Goal: Task Accomplishment & Management: Manage account settings

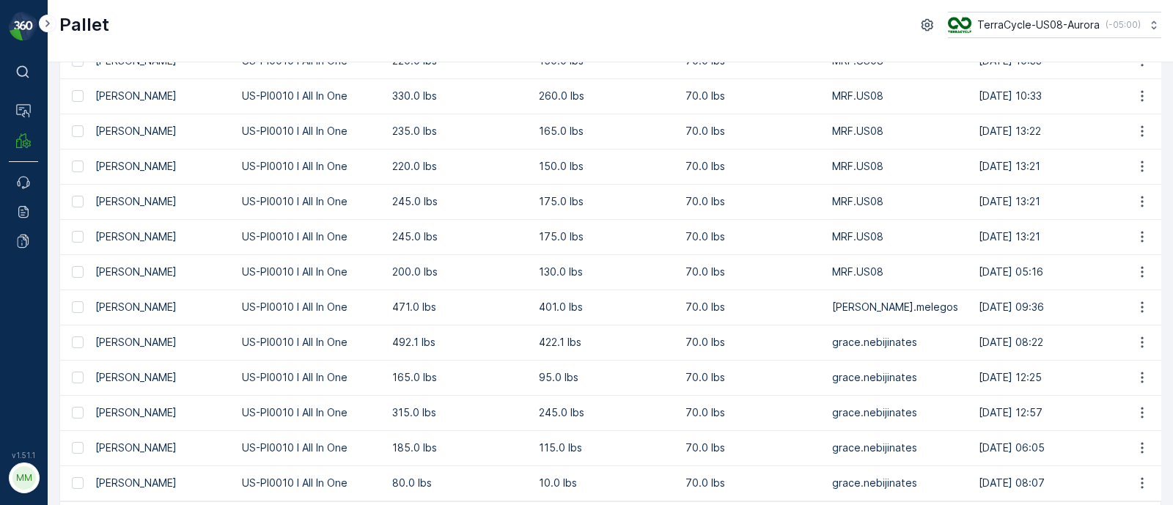
scroll to position [535, 0]
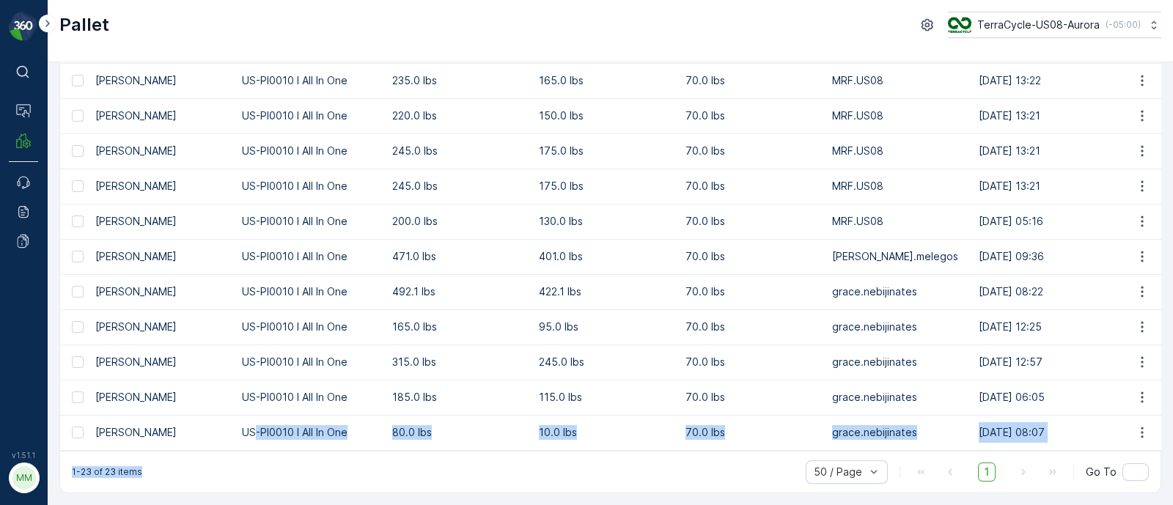
drag, startPoint x: 253, startPoint y: 441, endPoint x: 532, endPoint y: 456, distance: 279.7
click at [532, 456] on div "Pallet Add Clear Filters Export Import Name Type Select Status Select Asset Typ…" at bounding box center [610, 18] width 1102 height 949
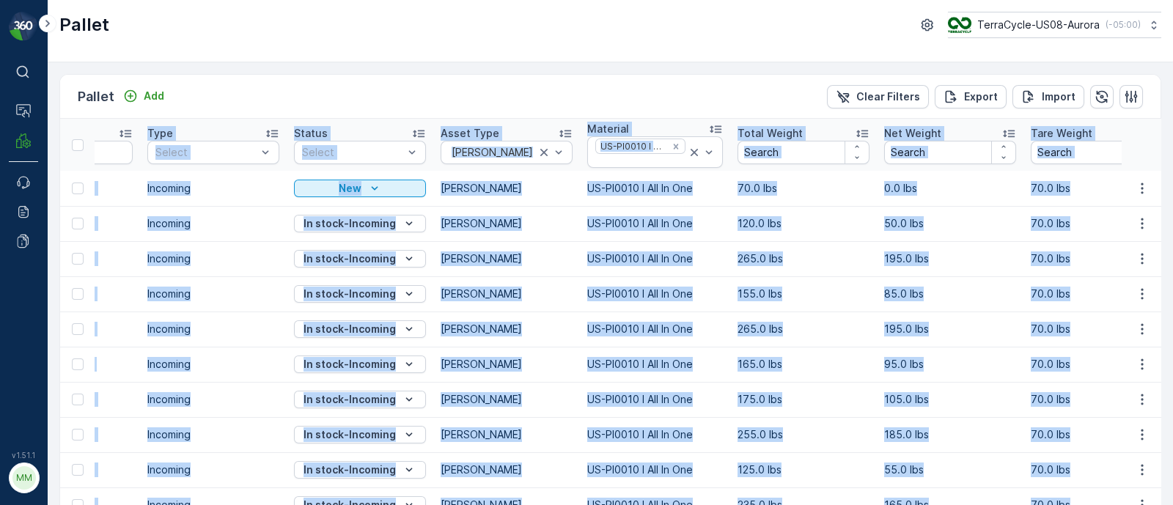
scroll to position [0, 0]
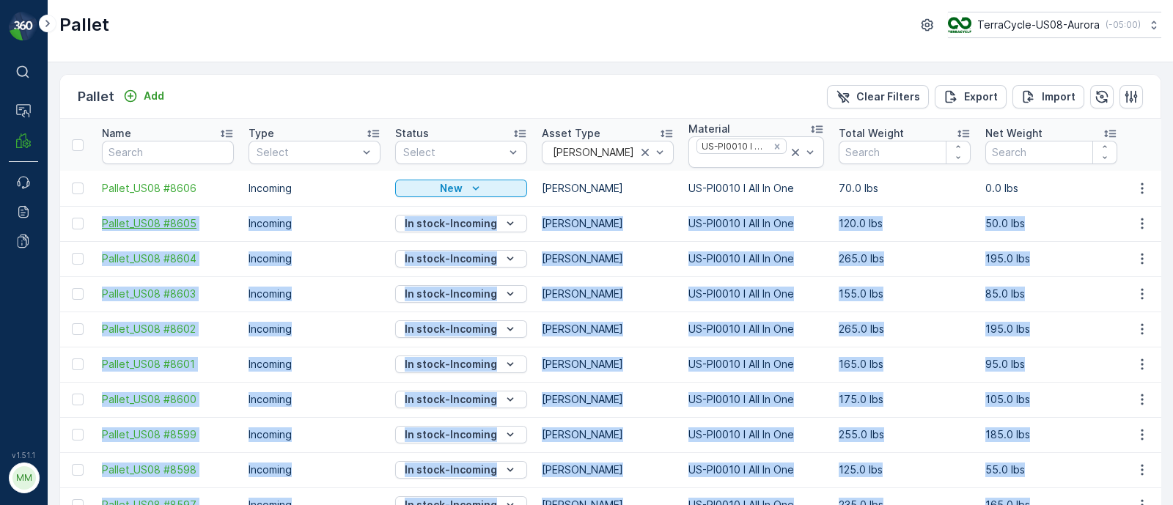
drag, startPoint x: 543, startPoint y: 309, endPoint x: 101, endPoint y: 215, distance: 451.9
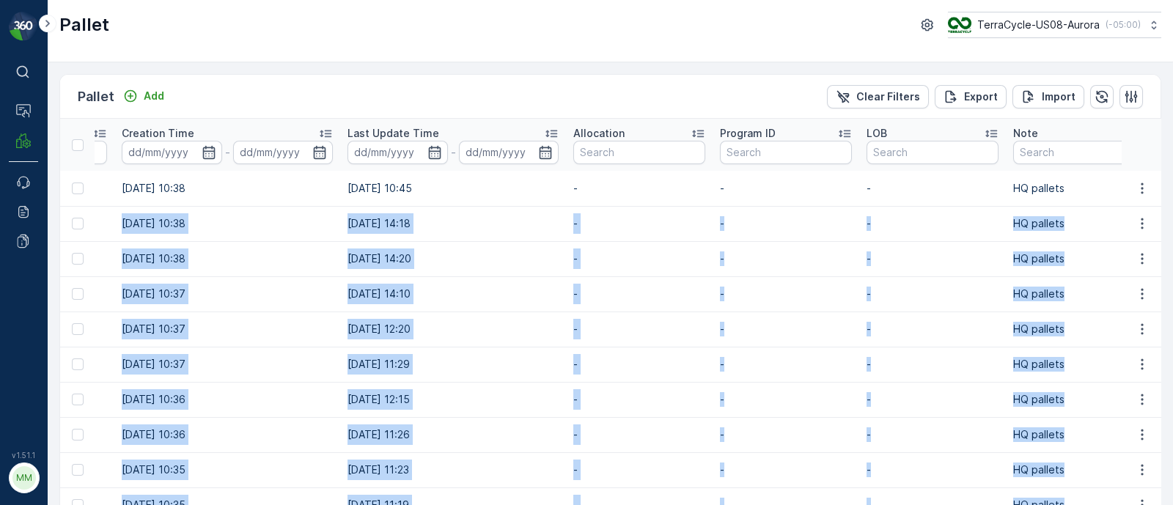
click at [242, 265] on td "19.09.2025 10:38" at bounding box center [227, 258] width 226 height 35
click at [160, 226] on td "19.09.2025 10:38" at bounding box center [227, 223] width 226 height 35
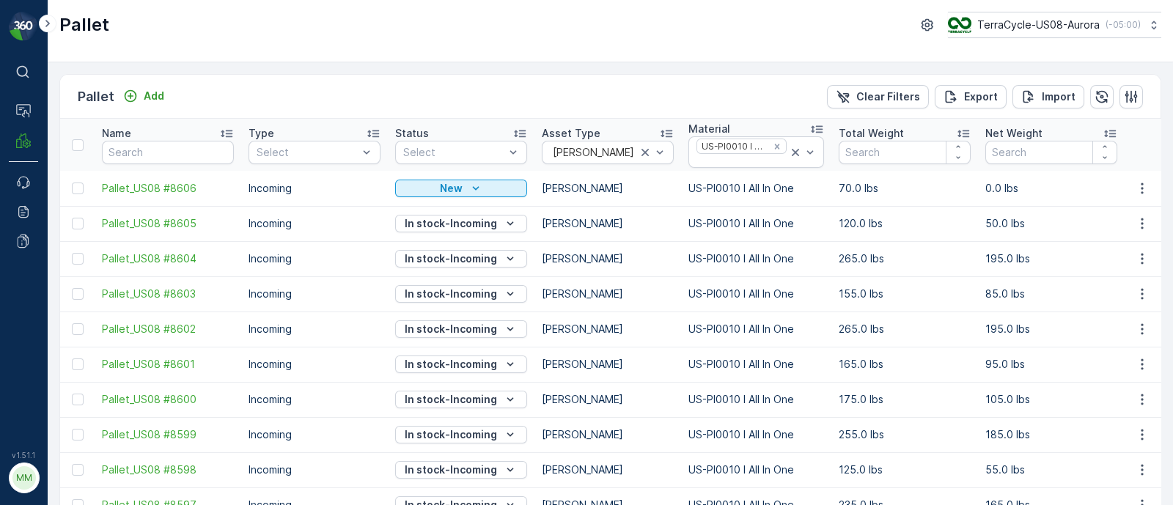
drag, startPoint x: 212, startPoint y: 216, endPoint x: 0, endPoint y: 230, distance: 212.4
click at [0, 230] on div "⌘B Operations MRF Events Reports Documents v 1.51.1 MM MRF.US08 Pallet TerraCyc…" at bounding box center [586, 252] width 1173 height 505
click at [173, 155] on input "text" at bounding box center [168, 152] width 132 height 23
click at [776, 145] on icon "Remove US-PI0010 I All In One" at bounding box center [777, 146] width 10 height 10
click at [180, 155] on input "text" at bounding box center [168, 152] width 132 height 23
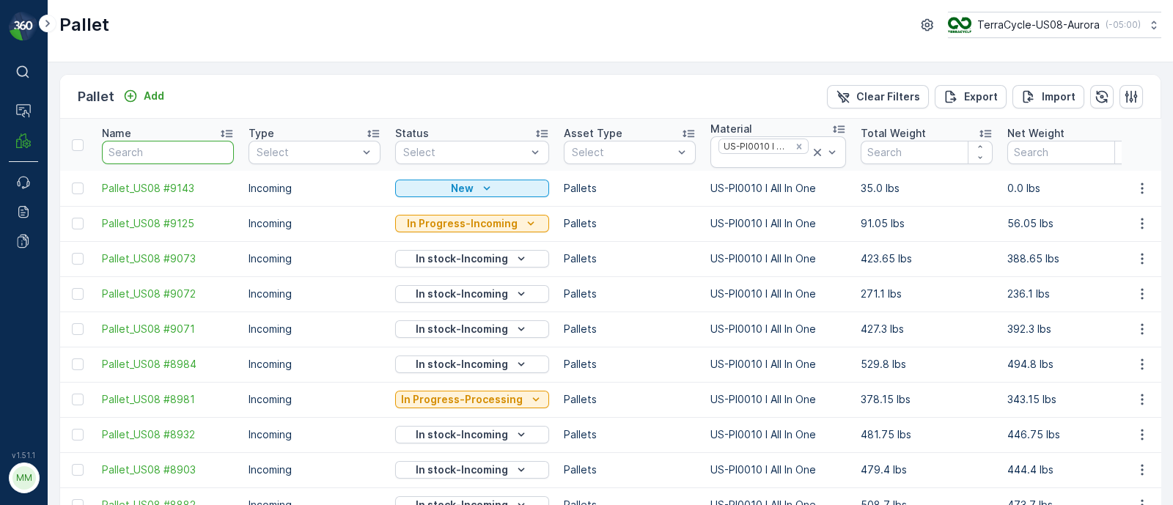
drag, startPoint x: 133, startPoint y: 158, endPoint x: 146, endPoint y: 155, distance: 13.0
click at [133, 158] on input "text" at bounding box center [168, 152] width 132 height 23
type input "ibc"
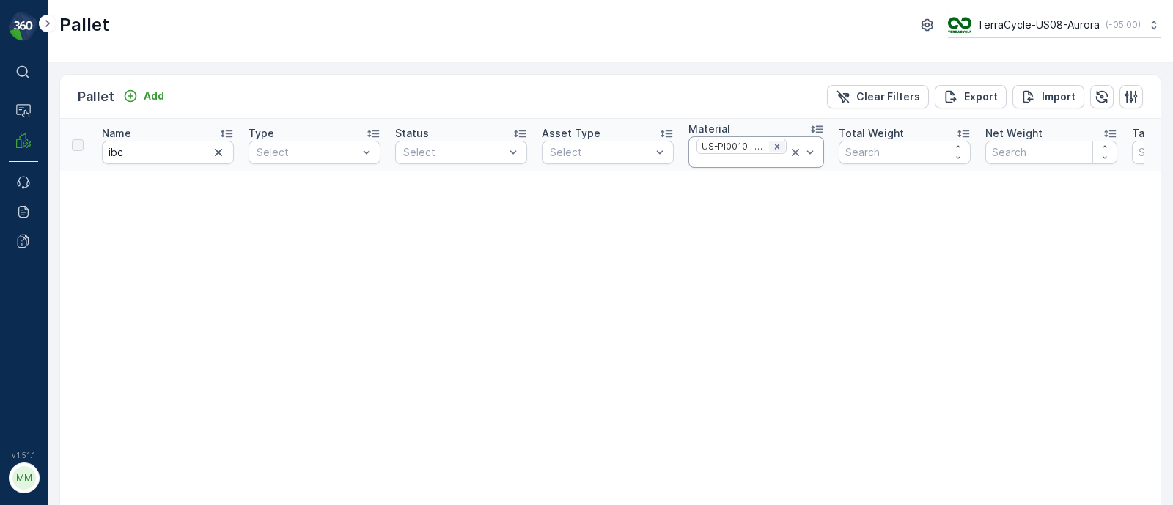
click at [779, 146] on div "Remove US-PI0010 I All In One" at bounding box center [777, 147] width 16 height 12
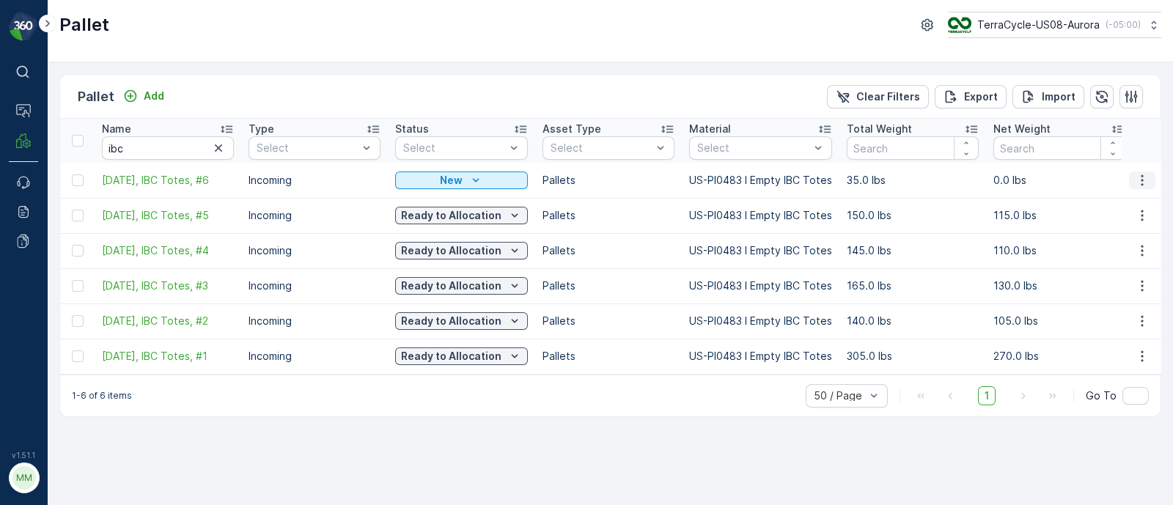
click at [1144, 174] on icon "button" at bounding box center [1142, 180] width 15 height 15
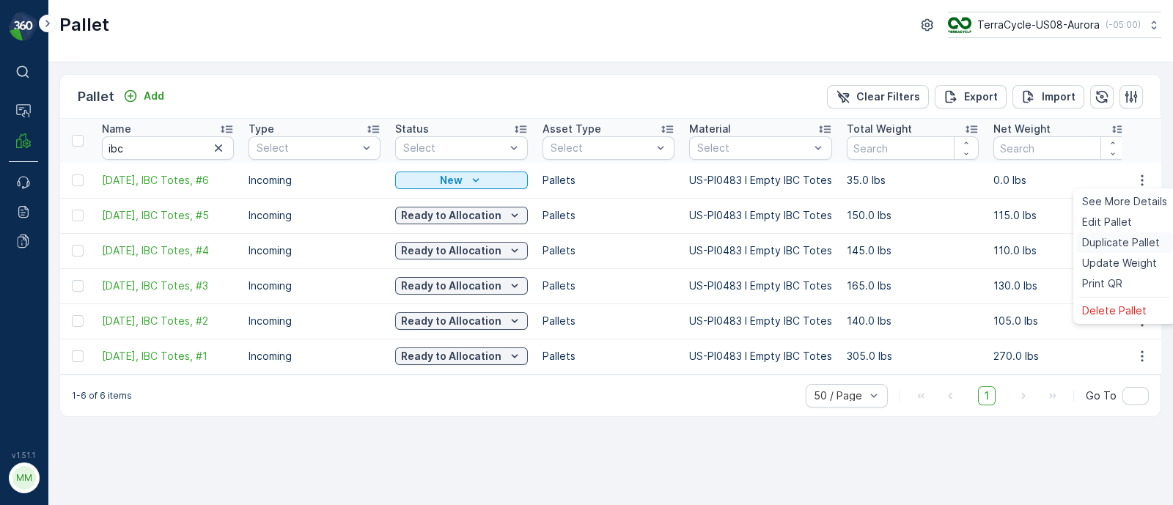
click at [1135, 238] on span "Duplicate Pallet" at bounding box center [1121, 242] width 78 height 15
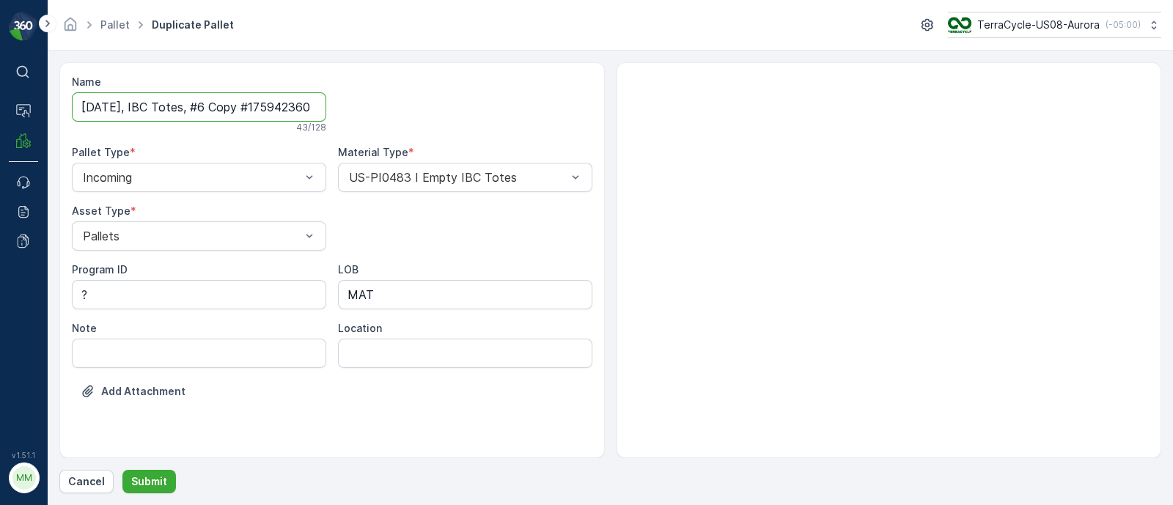
scroll to position [0, 32]
drag, startPoint x: 207, startPoint y: 105, endPoint x: 575, endPoint y: 139, distance: 369.5
click at [575, 139] on div "Name 10/02/25, IBC Totes, #6 Copy #1759423609711 43 / 128 Pallet Type * Incomin…" at bounding box center [332, 248] width 520 height 346
type input "[DATE], IBC Totes, #7"
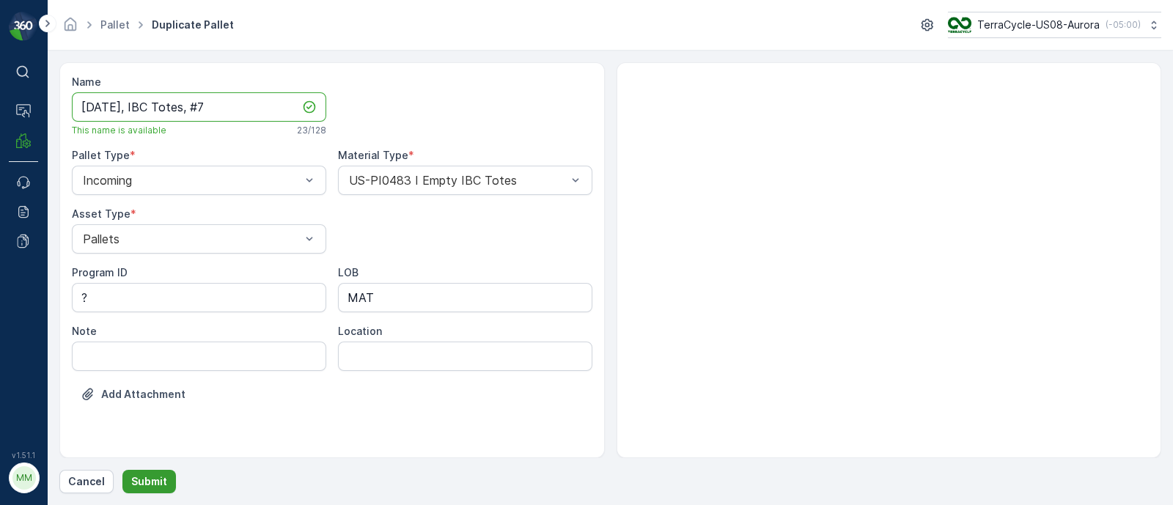
click at [150, 475] on p "Submit" at bounding box center [149, 481] width 36 height 15
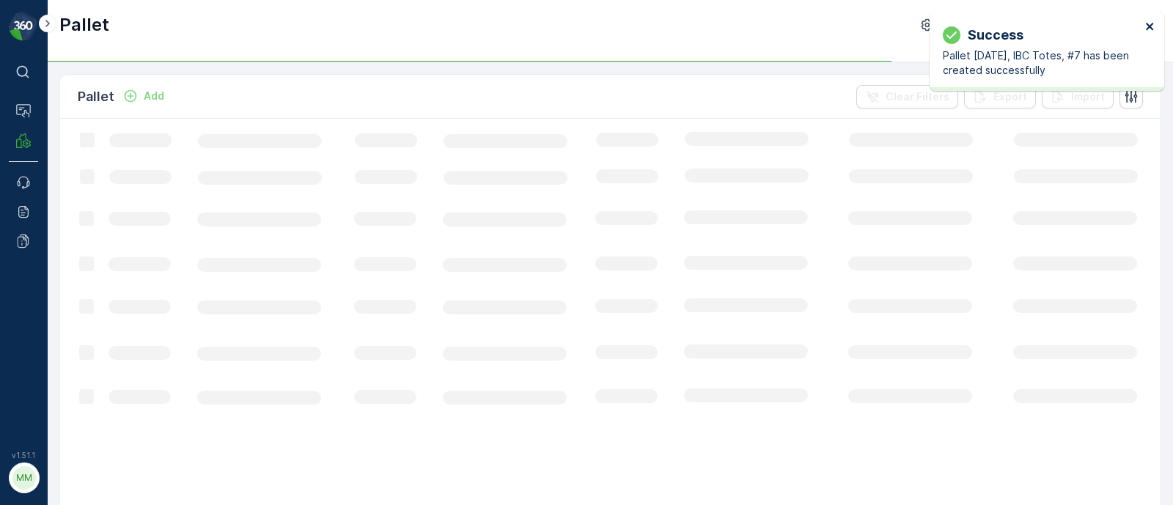
click at [1151, 28] on icon "close" at bounding box center [1149, 26] width 7 height 7
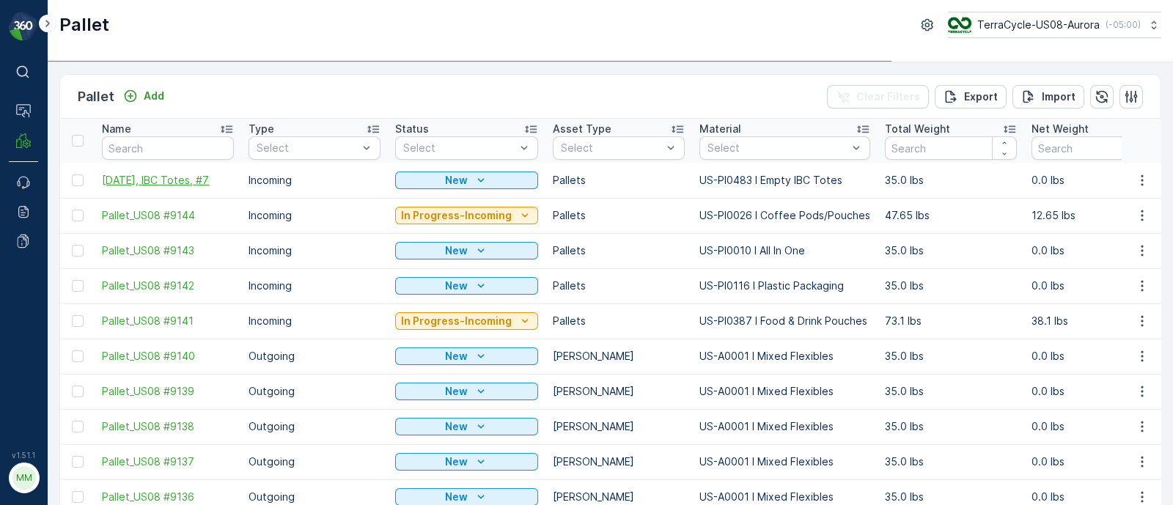
drag, startPoint x: 97, startPoint y: 174, endPoint x: 218, endPoint y: 183, distance: 121.3
click at [218, 183] on td "[DATE], IBC Totes, #7" at bounding box center [168, 180] width 147 height 35
copy span "[DATE], IBC Totes, #7"
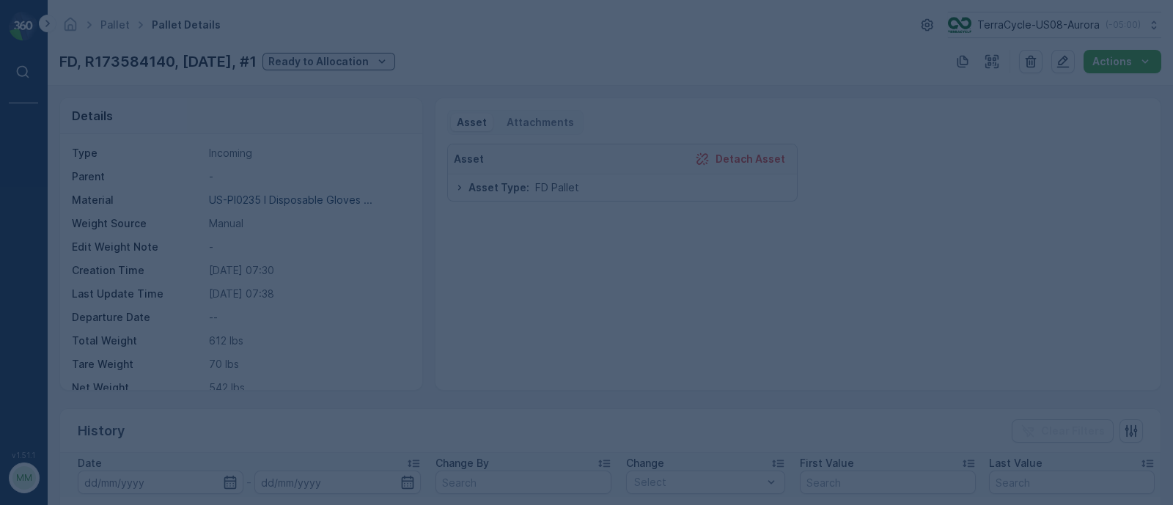
click at [532, 119] on div at bounding box center [586, 252] width 1173 height 505
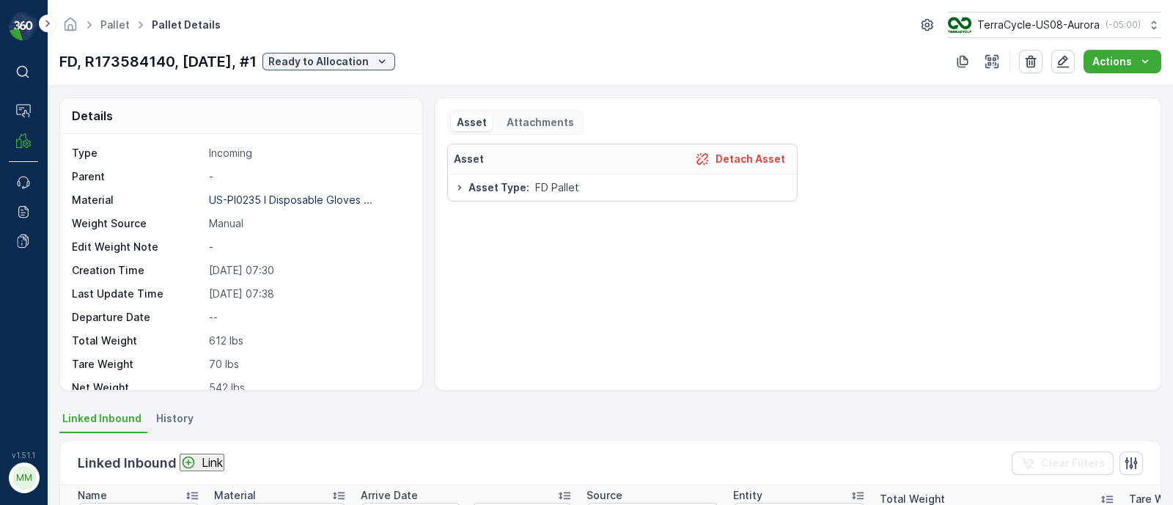
click at [548, 122] on p "Attachments" at bounding box center [539, 122] width 70 height 15
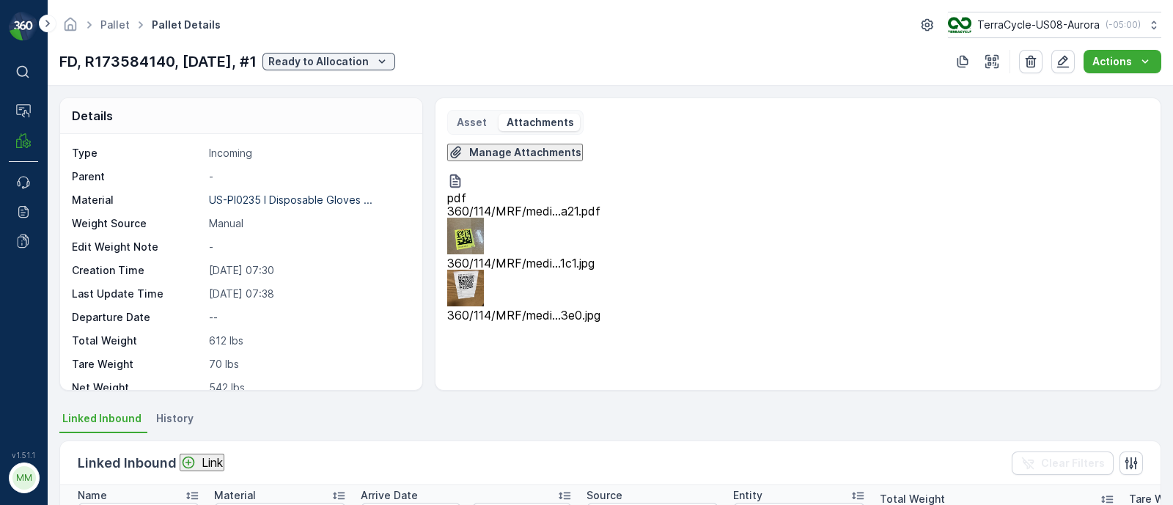
click at [484, 270] on img at bounding box center [465, 288] width 37 height 37
click at [68, 170] on p "Pallet" at bounding box center [86, 162] width 95 height 15
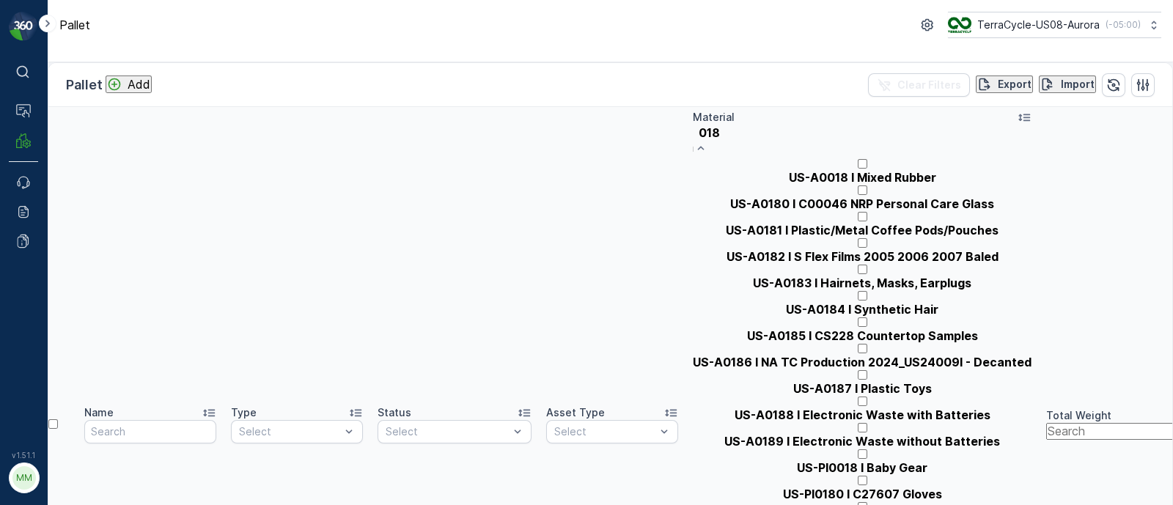
type input "0181"
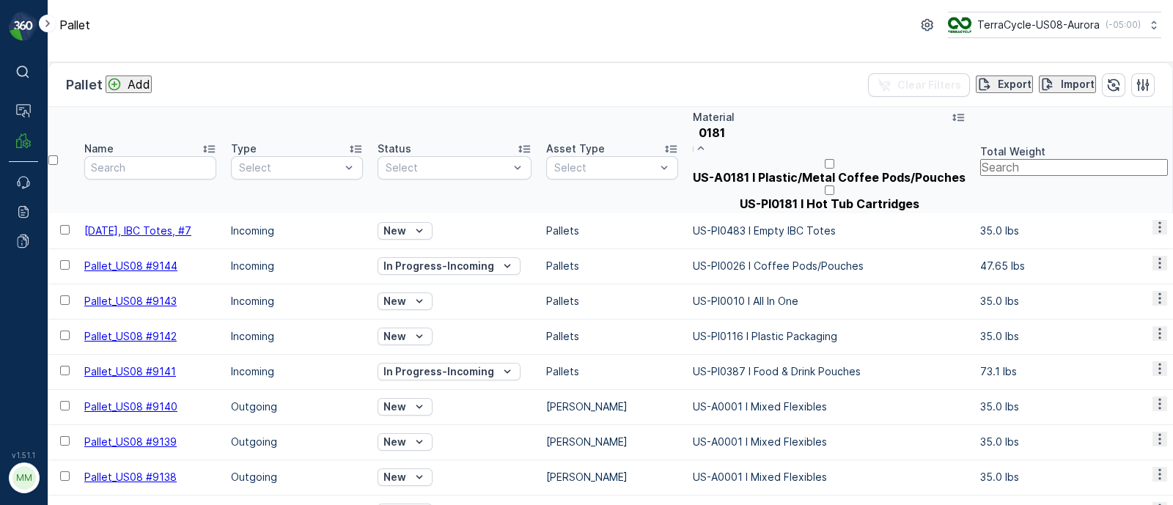
click at [798, 180] on p "US-A0181 I Plastic/Metal Coffee Pods/Pouches" at bounding box center [829, 177] width 273 height 13
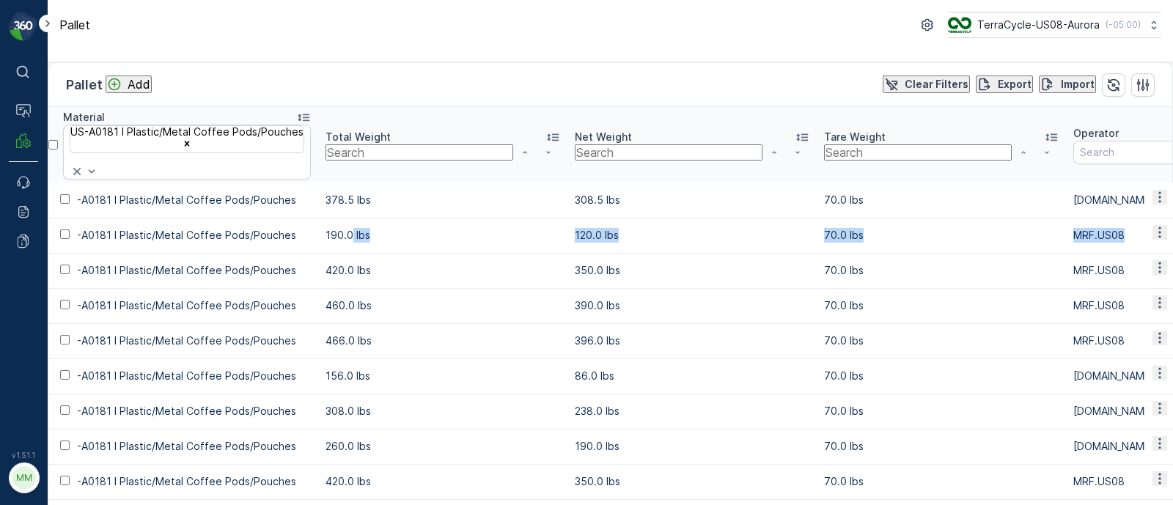
scroll to position [0, 1421]
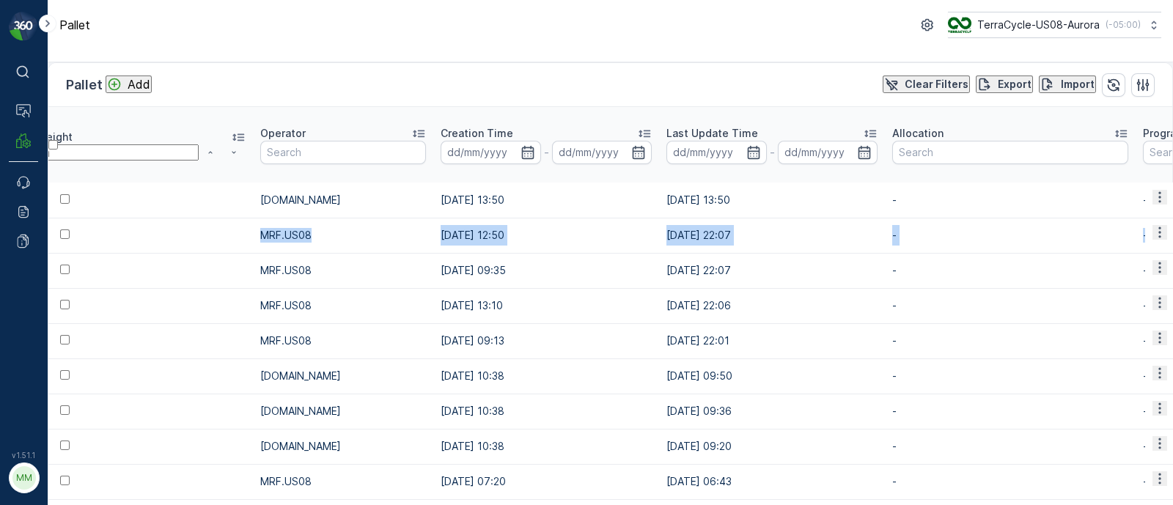
drag, startPoint x: 993, startPoint y: 218, endPoint x: 1260, endPoint y: 218, distance: 266.8
click at [1172, 218] on html "⌘B Operations MRF Events Reports Documents v 1.51.1 MM MRF.US08 Pallet TerraCyc…" at bounding box center [586, 252] width 1173 height 505
click at [885, 288] on td "-" at bounding box center [1010, 305] width 251 height 35
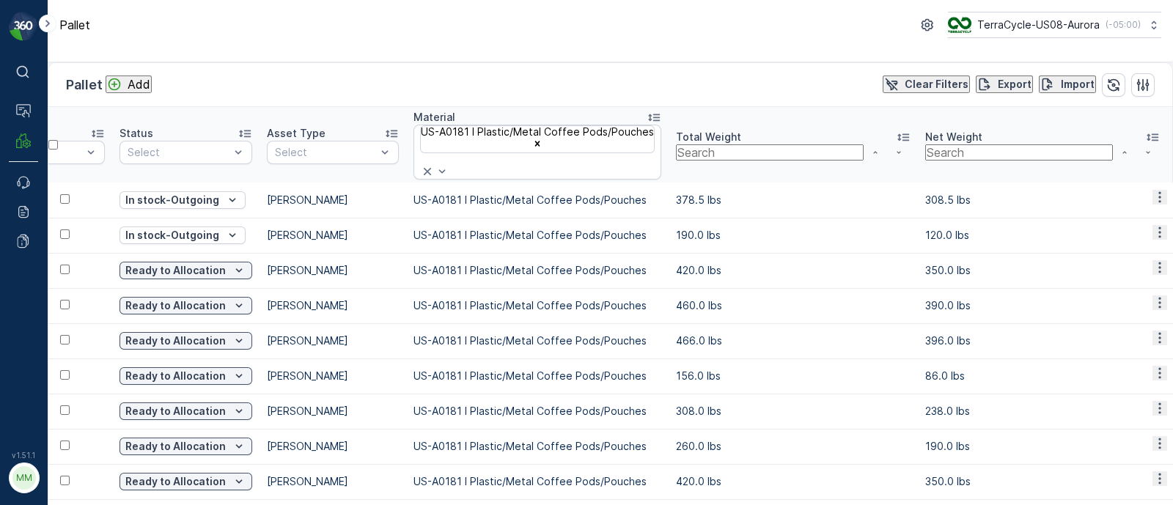
scroll to position [0, 0]
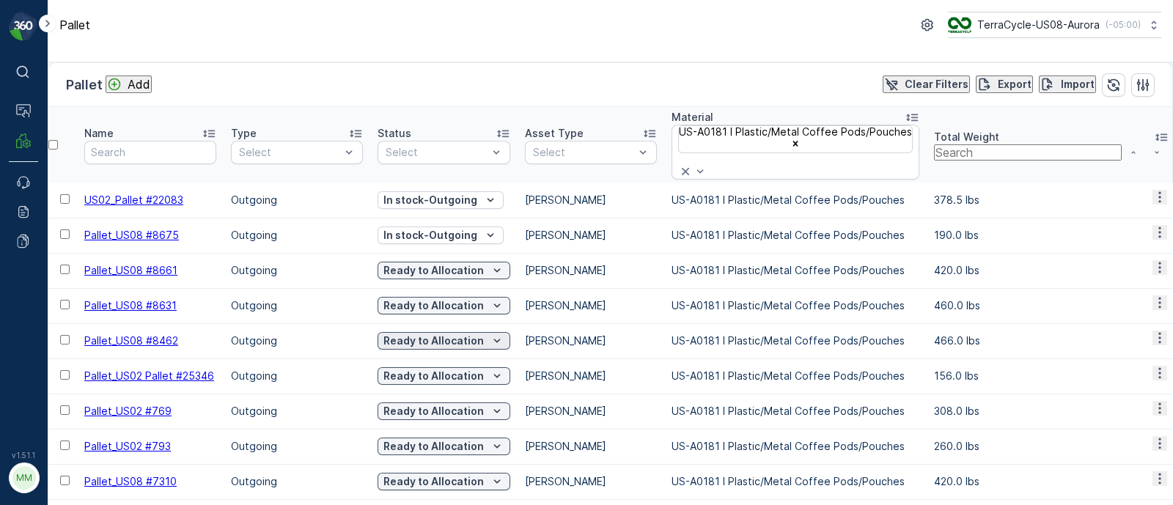
drag, startPoint x: 382, startPoint y: 288, endPoint x: 399, endPoint y: 325, distance: 40.3
click at [448, 141] on div "Select" at bounding box center [444, 152] width 133 height 23
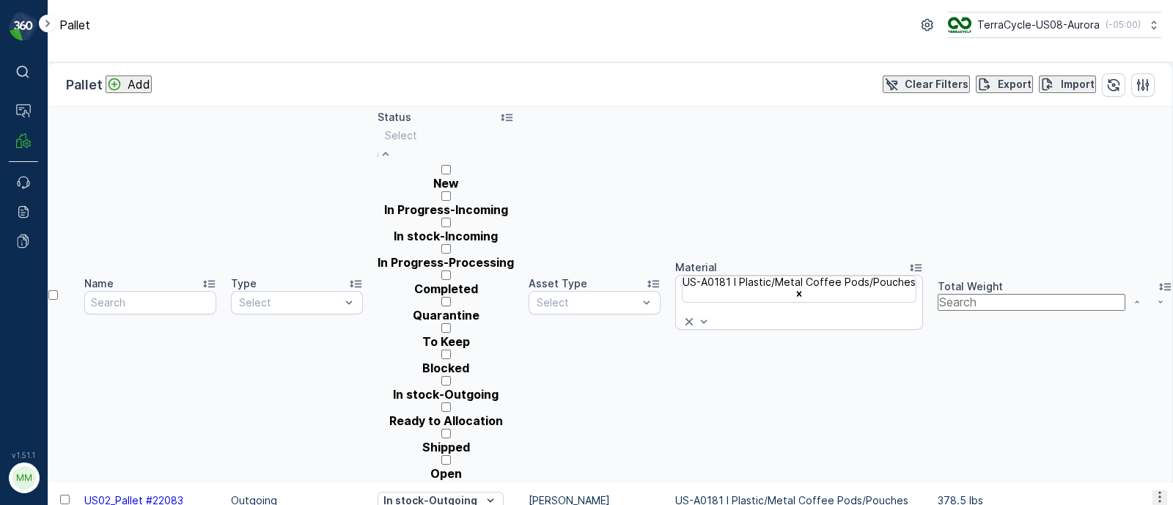
scroll to position [131, 0]
click at [443, 414] on p "Ready to Allocation" at bounding box center [446, 420] width 136 height 13
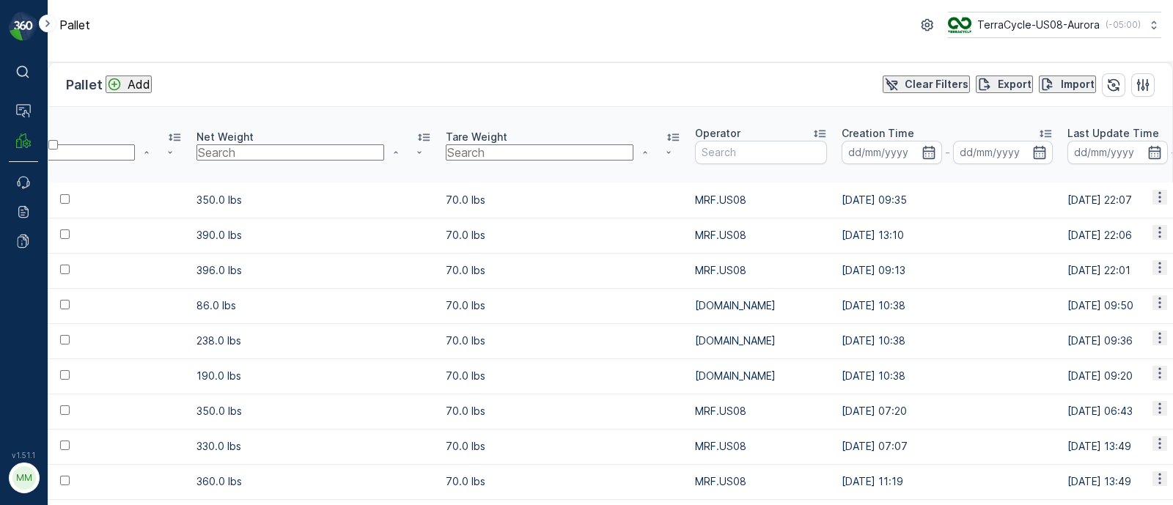
drag, startPoint x: 854, startPoint y: 163, endPoint x: 685, endPoint y: 177, distance: 170.0
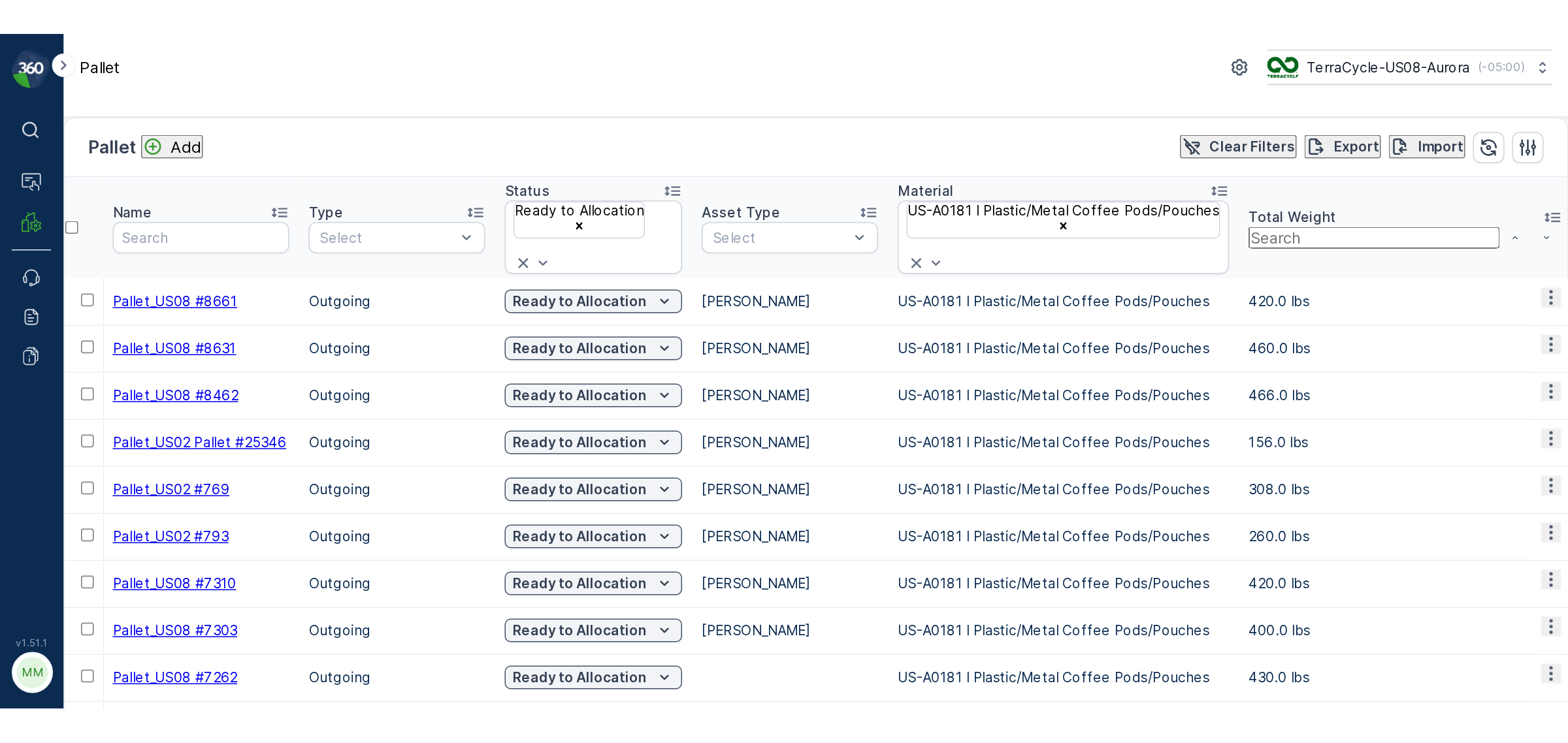
scroll to position [0, 0]
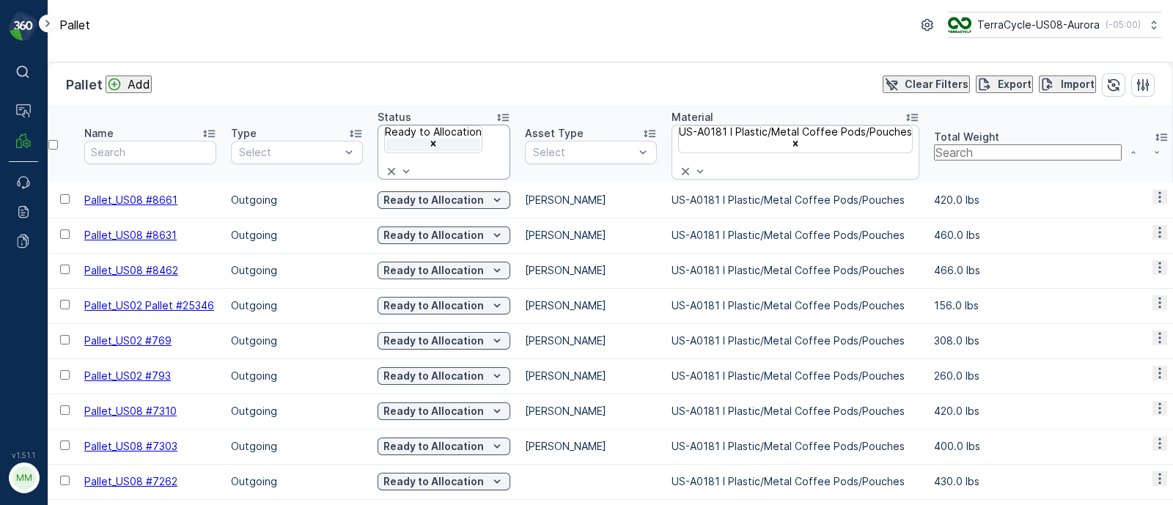
click at [438, 149] on icon "Remove Ready to Allocation" at bounding box center [433, 144] width 10 height 10
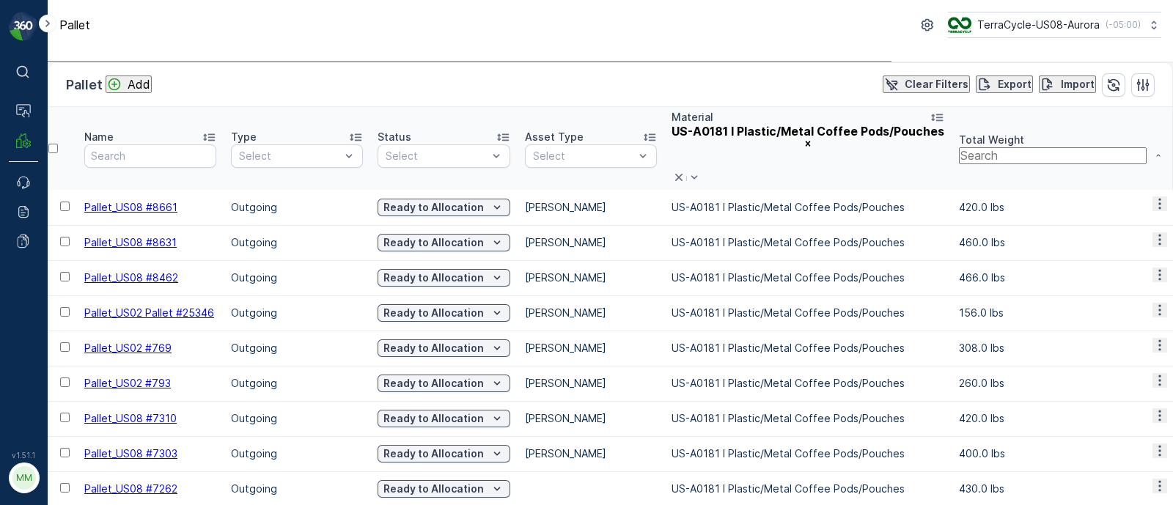
click at [150, 91] on p "Add" at bounding box center [139, 84] width 23 height 13
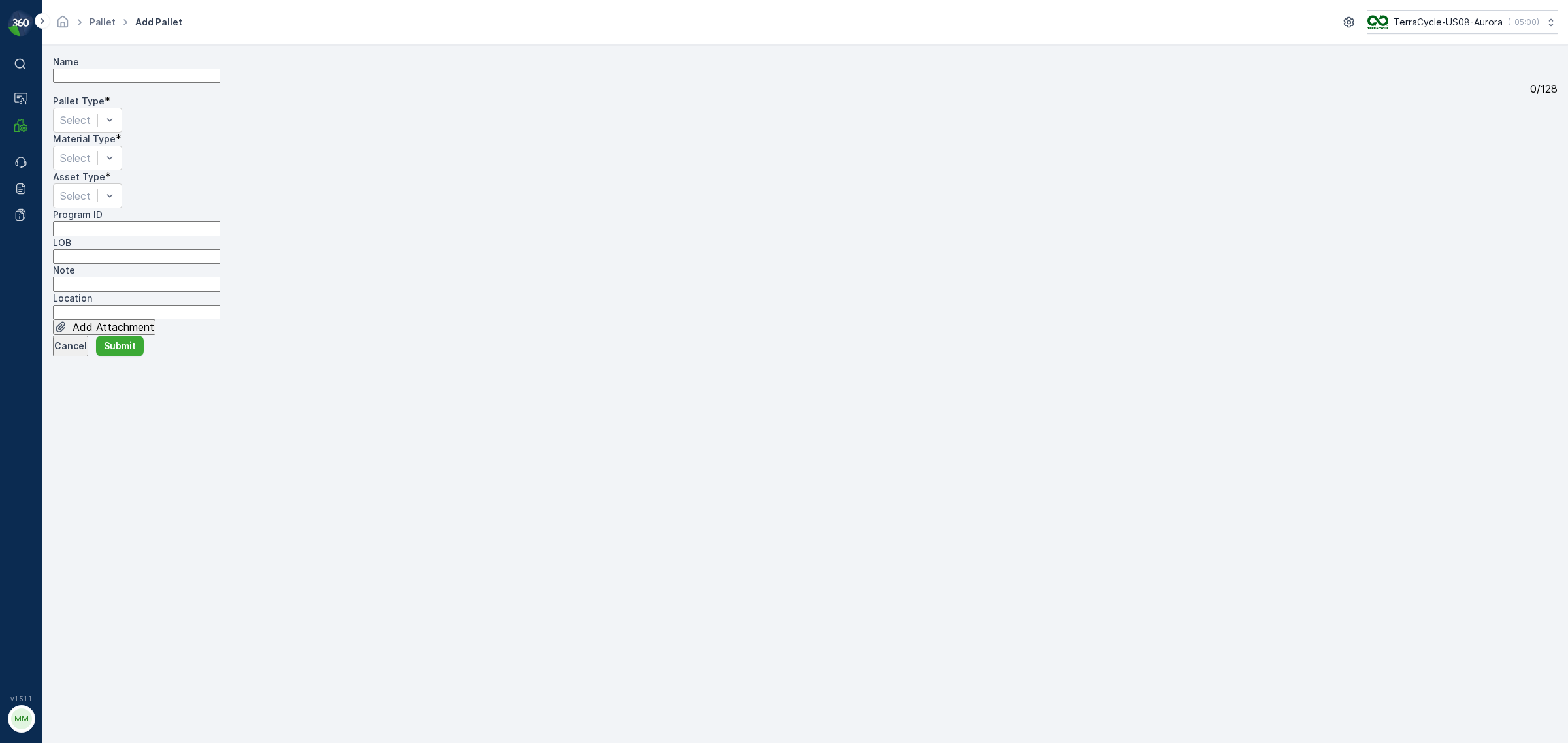
click at [151, 83] on input "Name" at bounding box center [136, 76] width 168 height 14
type input "FD,"
click at [207, 83] on input "FD," at bounding box center [136, 76] width 168 height 14
click at [200, 236] on ID "Program ID" at bounding box center [136, 229] width 168 height 14
paste ID "ZWP-0007"
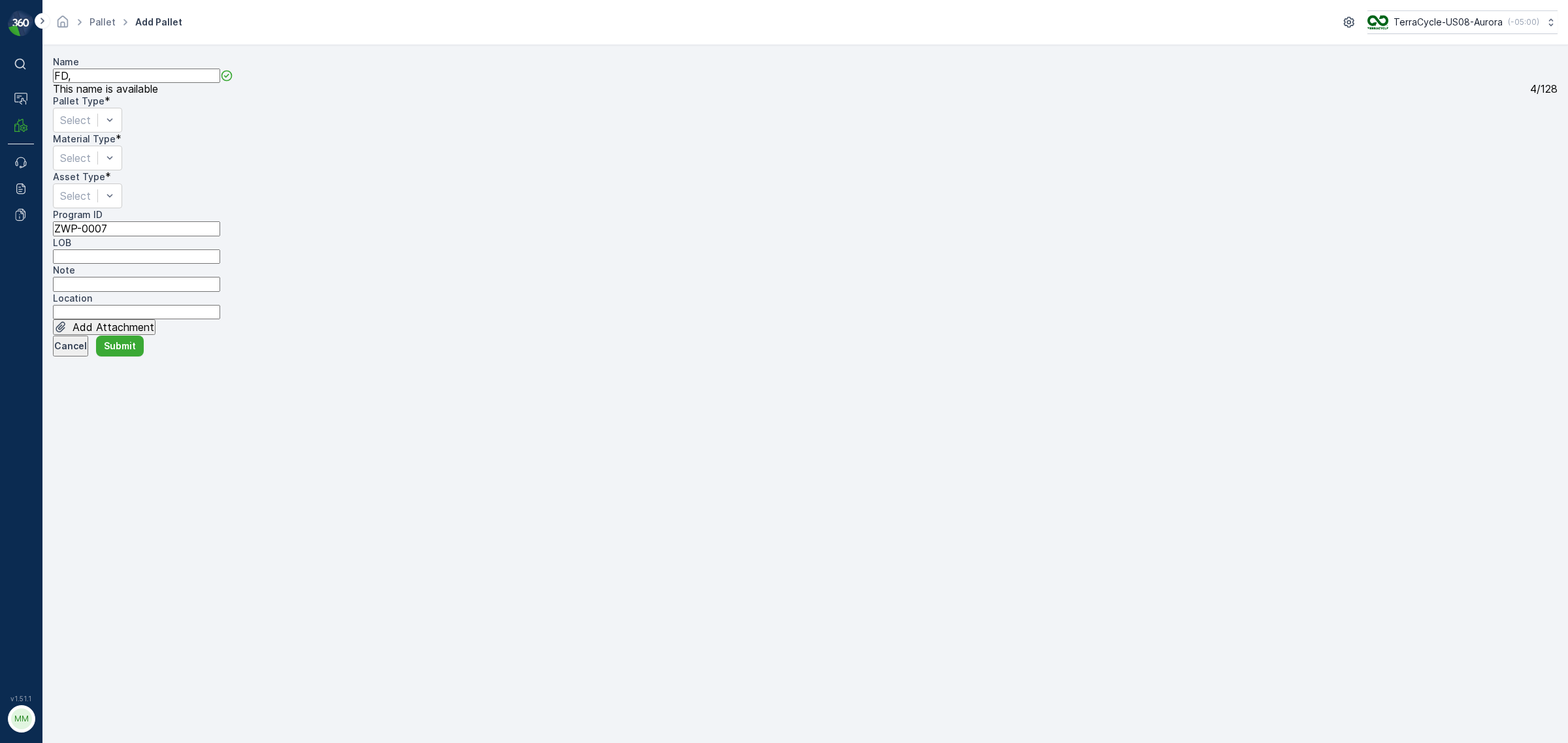
type ID "ZWP-0007"
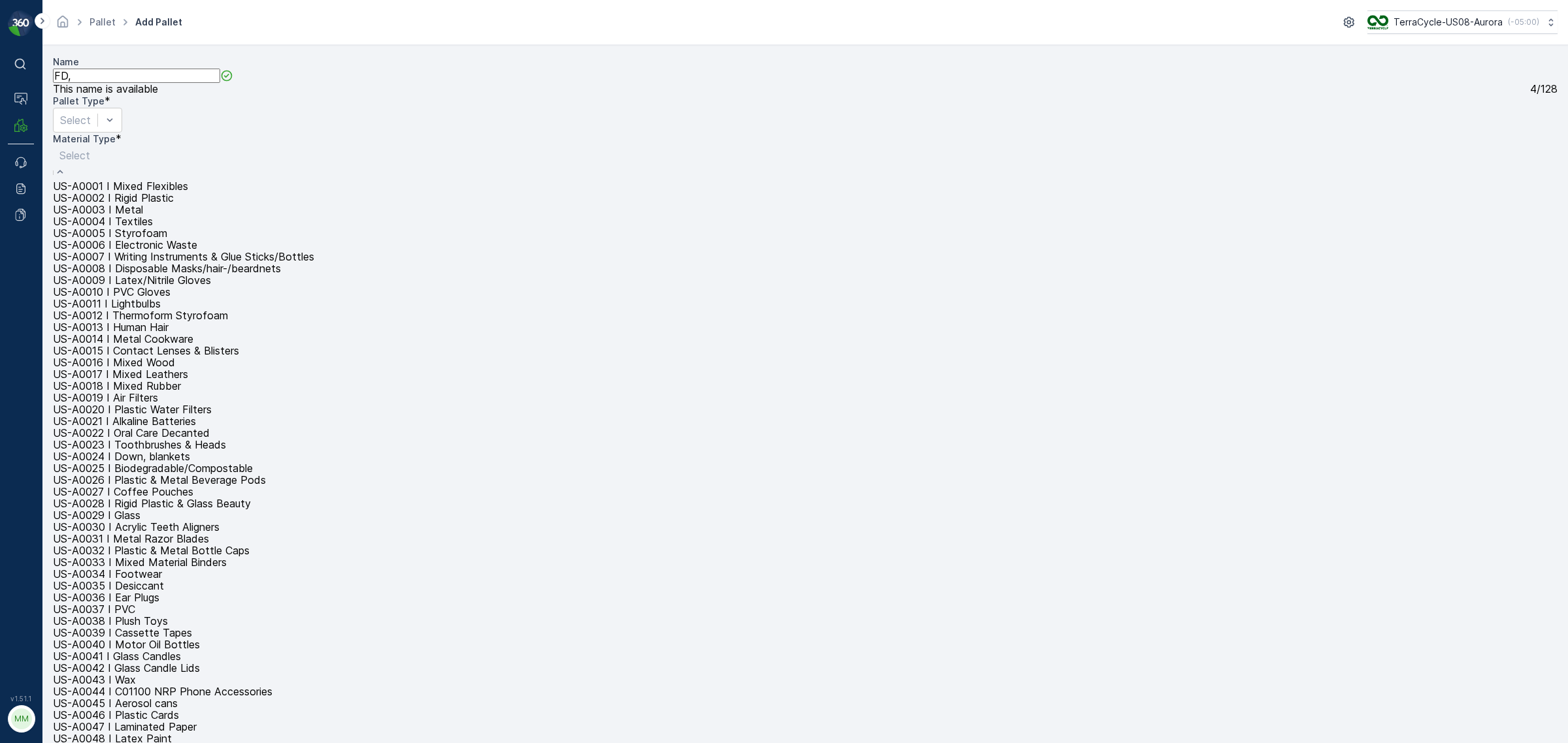
type input "US-PI0240 I Fabric & Clothing Zero Waste Pallets (Prepaid)"
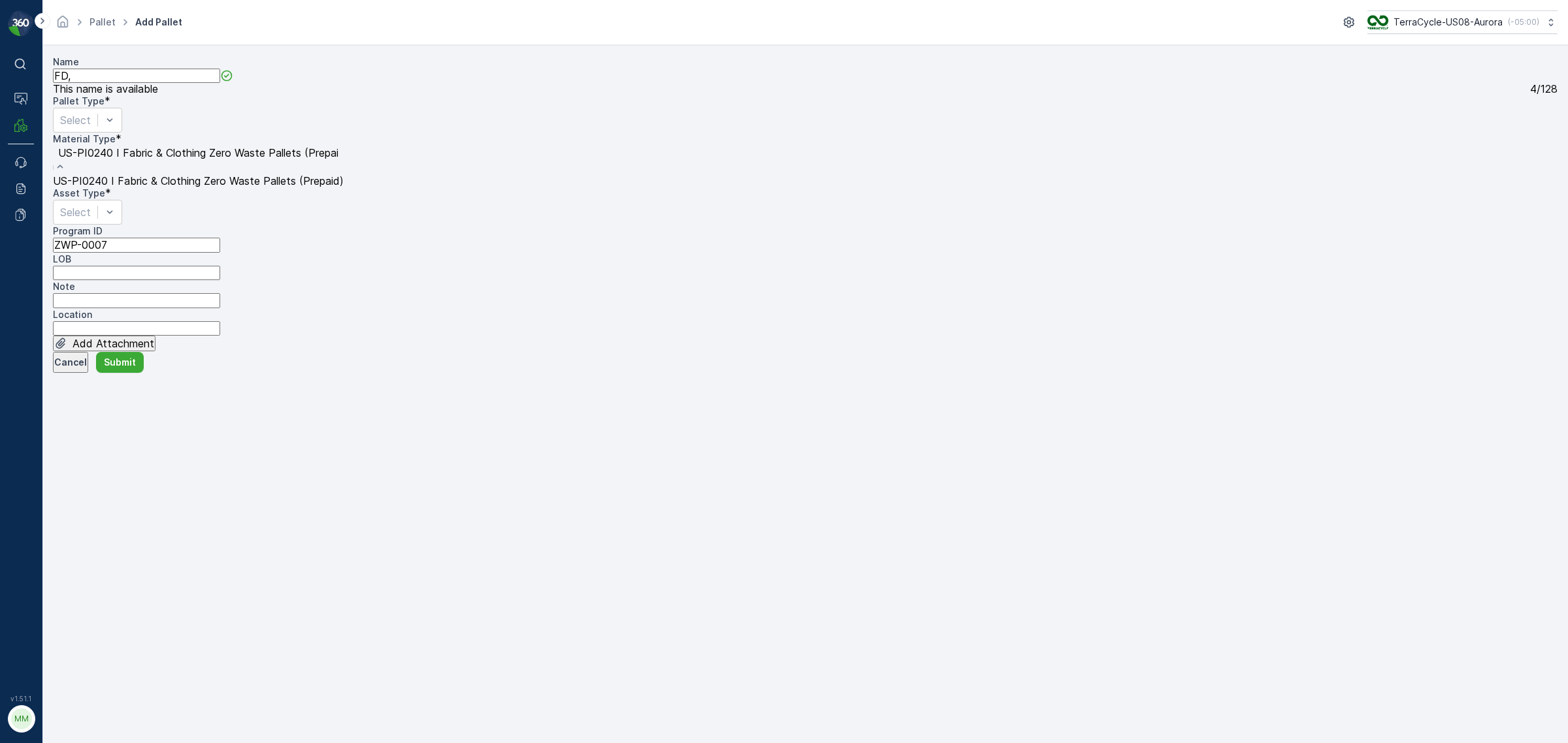
click at [344, 187] on span "US-PI0240 I Fabric & Clothing Zero Waste Pallets (Prepaid)" at bounding box center [198, 181] width 291 height 13
click at [192, 83] on input "FD," at bounding box center [136, 76] width 168 height 14
type input "FD, 10/02/25, #1"
click at [126, 301] on input "Note" at bounding box center [136, 294] width 168 height 14
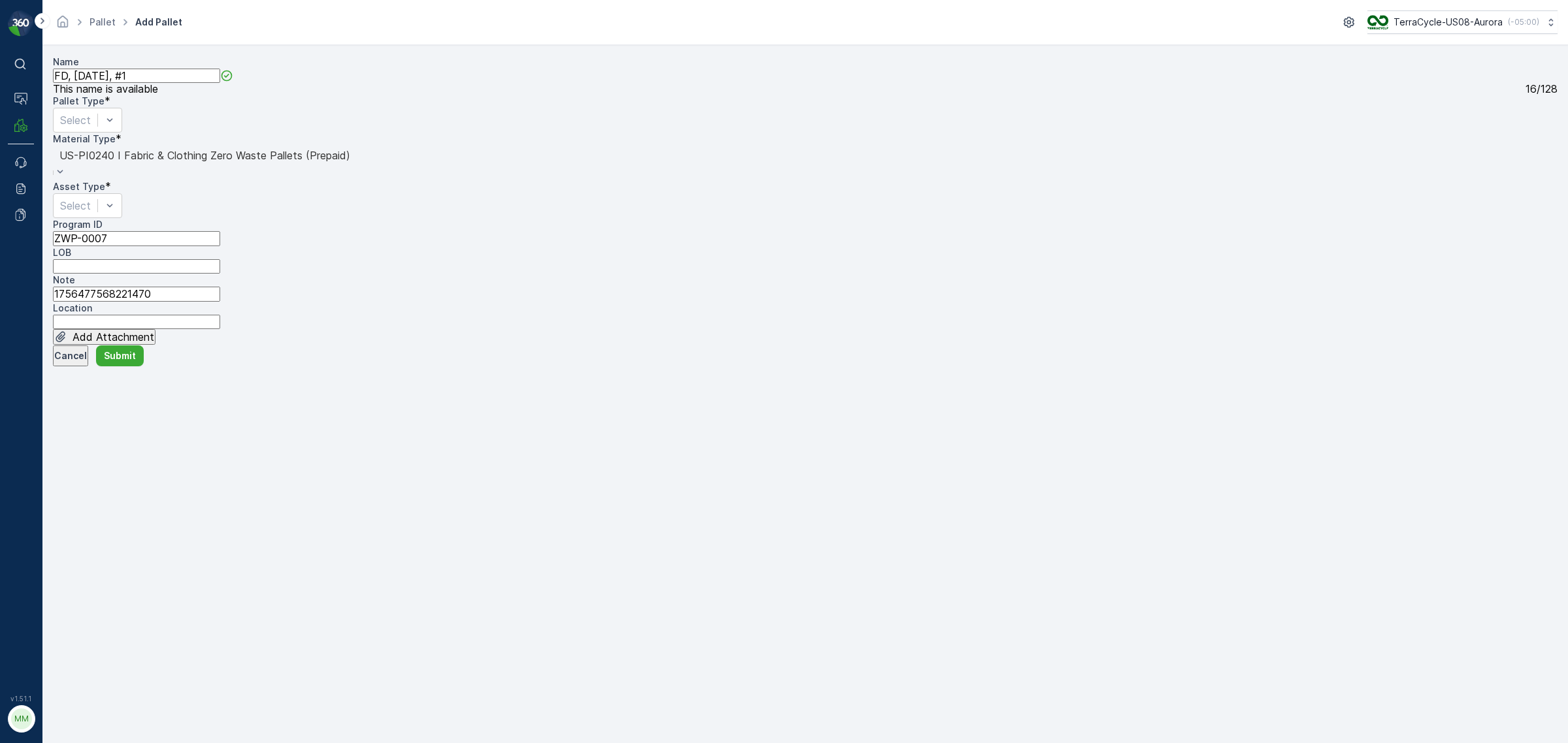
type input "1756477568221470"
click at [220, 272] on input "LOB" at bounding box center [136, 266] width 168 height 14
type input "MAT"
click at [92, 83] on input "FD, 10/02/25, #1" at bounding box center [136, 76] width 168 height 14
drag, startPoint x: 229, startPoint y: 95, endPoint x: 61, endPoint y: 93, distance: 168.0
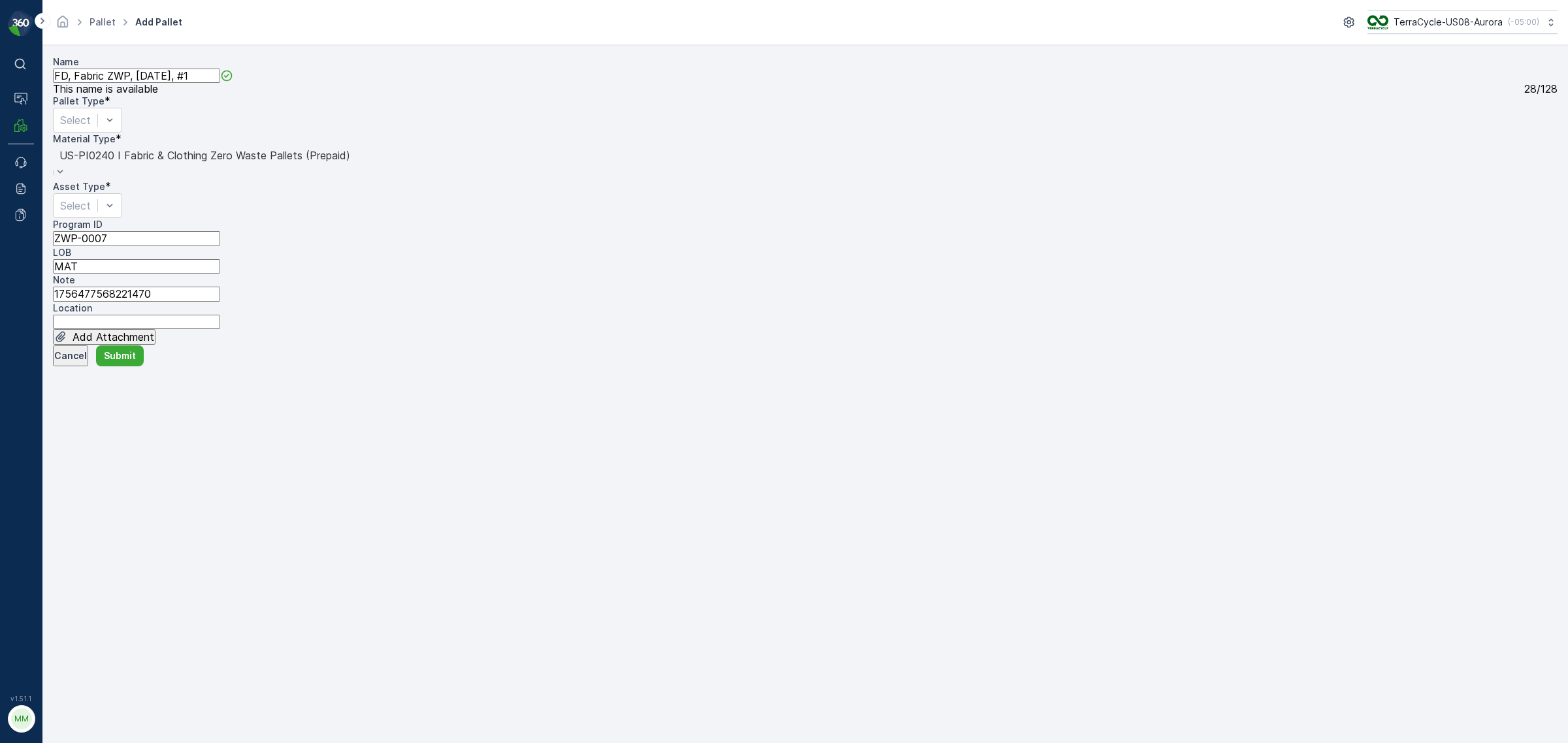
click at [61, 93] on div "Name FD, Fabric ZWP, 10/02/25, #1 This name is available 28 / 128 Pallet Type *…" at bounding box center [805, 200] width 1505 height 290
type input "FD, Fabric ZWP, [DATE], #1"
click at [122, 133] on div "Select" at bounding box center [87, 120] width 70 height 25
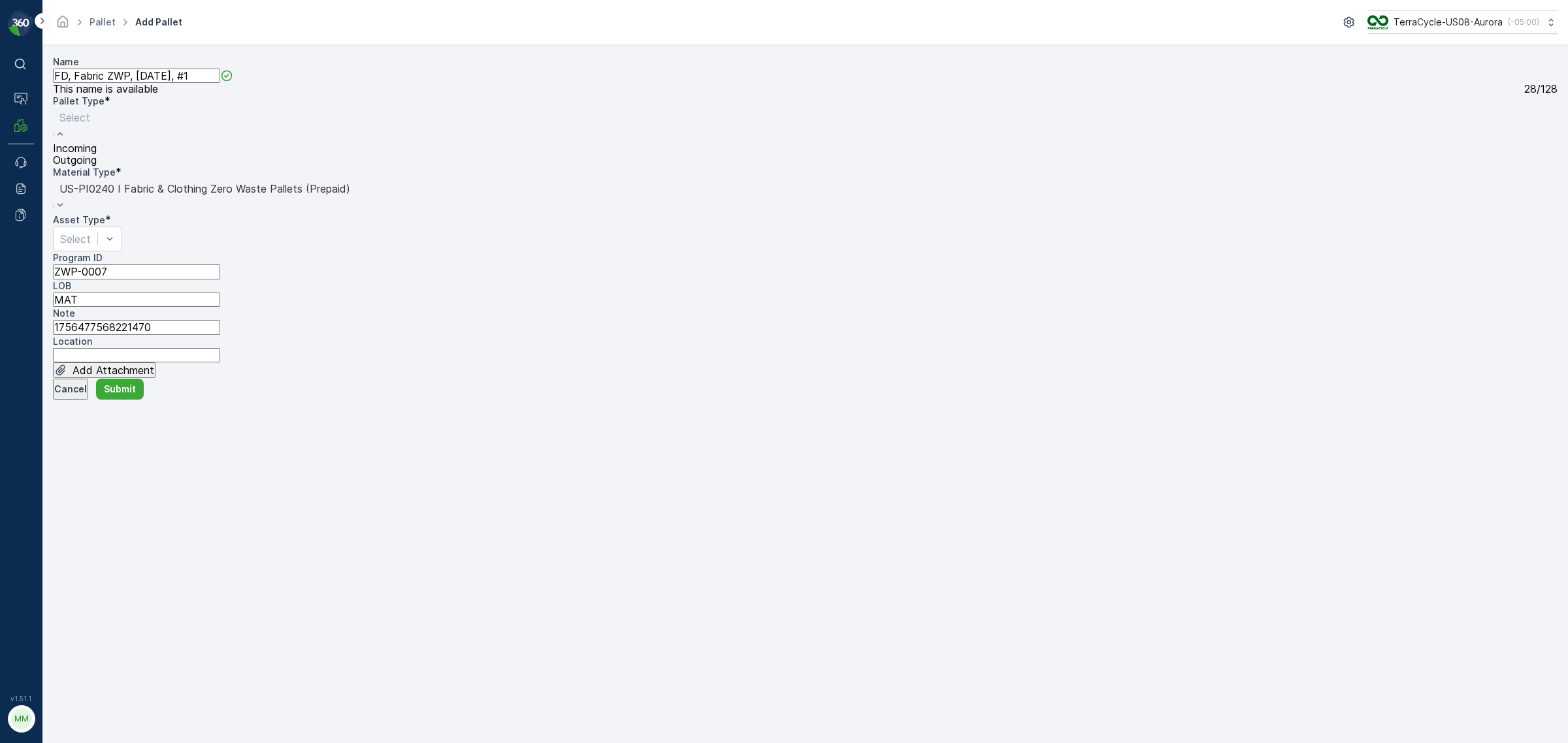
click at [96, 155] on span "Incoming" at bounding box center [74, 148] width 44 height 13
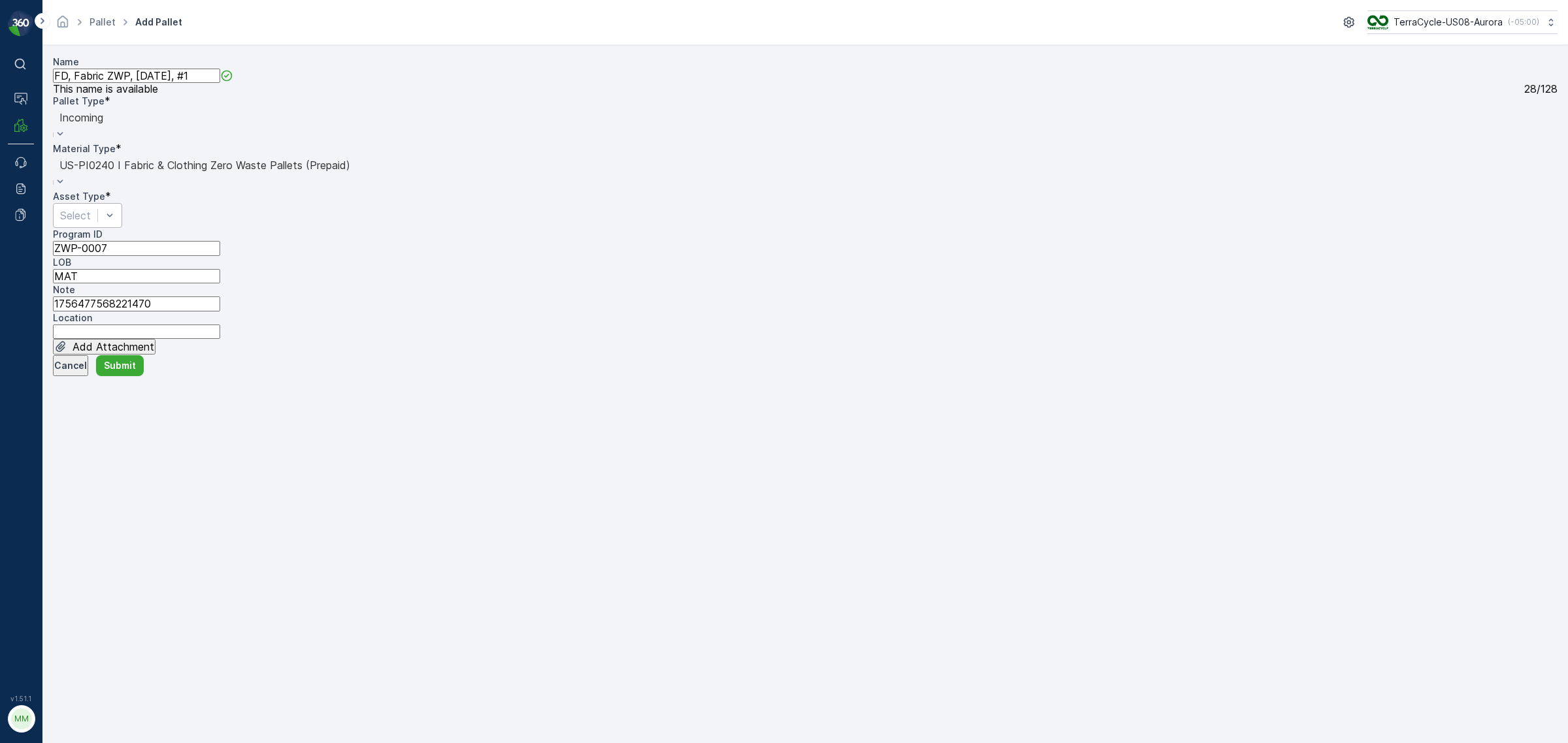
click at [111, 203] on div "Select" at bounding box center [87, 216] width 70 height 25
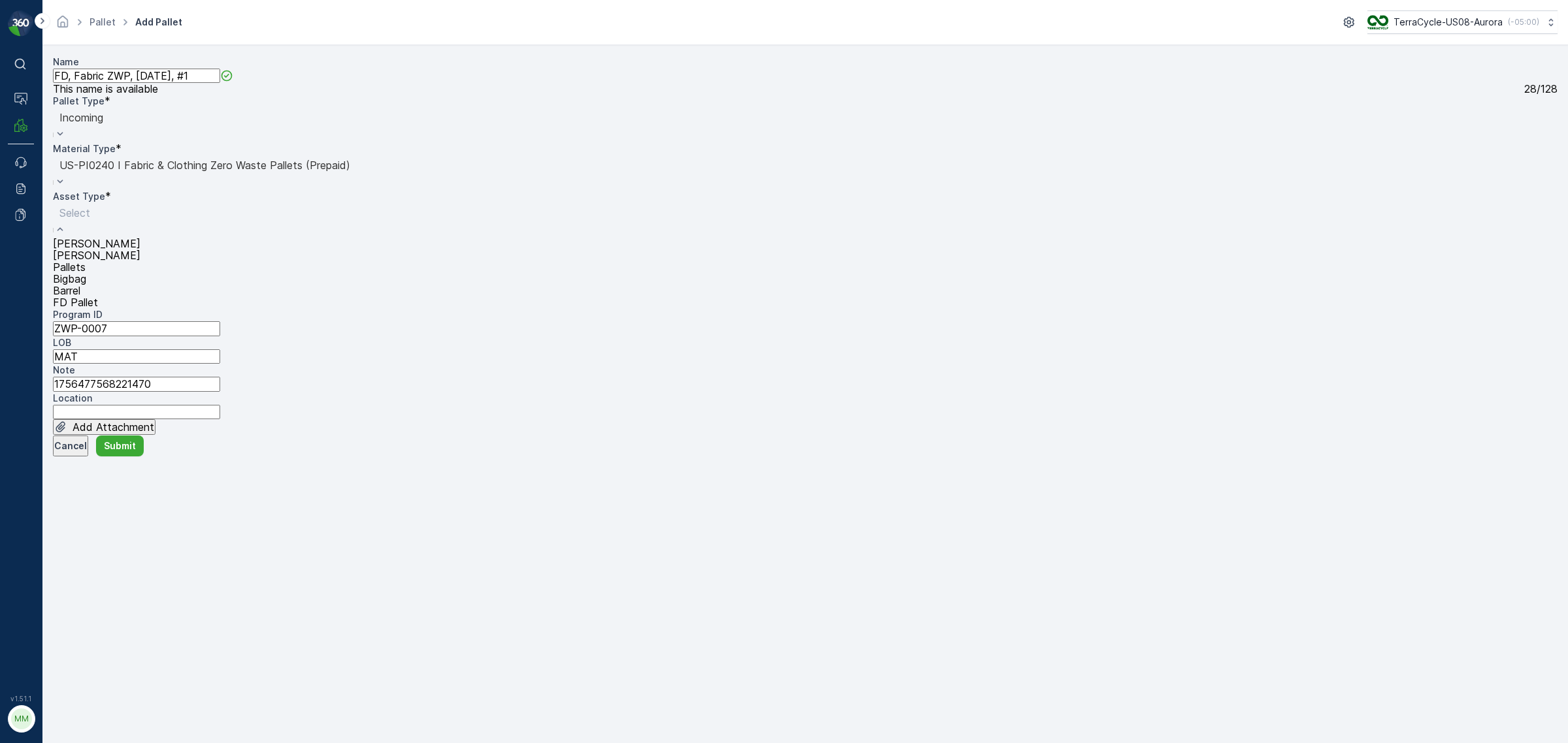
click at [109, 308] on div "FD Pallet" at bounding box center [96, 302] width 87 height 12
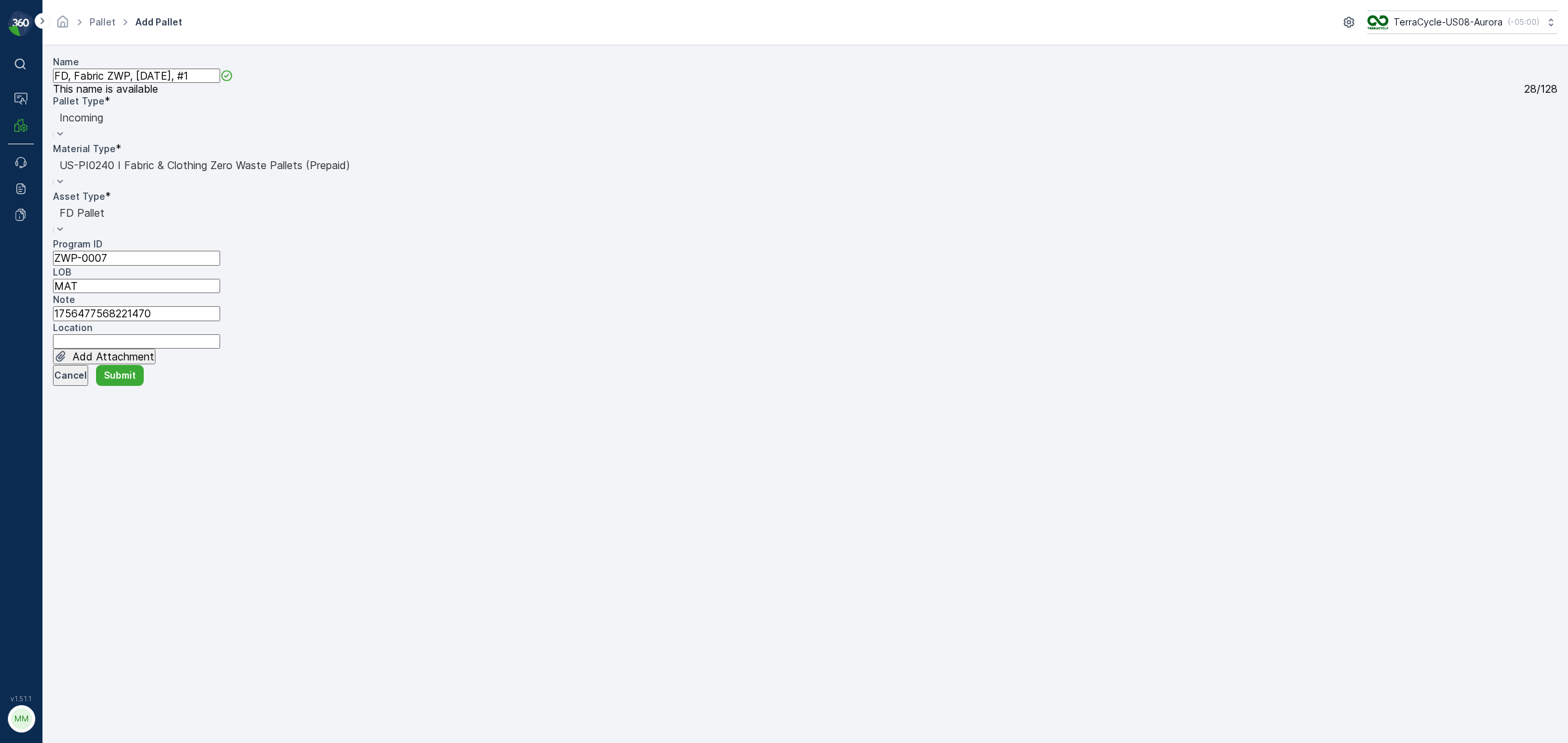
drag, startPoint x: 106, startPoint y: 314, endPoint x: 126, endPoint y: 314, distance: 20.0
click at [126, 314] on input "1756477568221470" at bounding box center [136, 314] width 168 height 14
click at [135, 382] on p "Submit" at bounding box center [120, 375] width 32 height 13
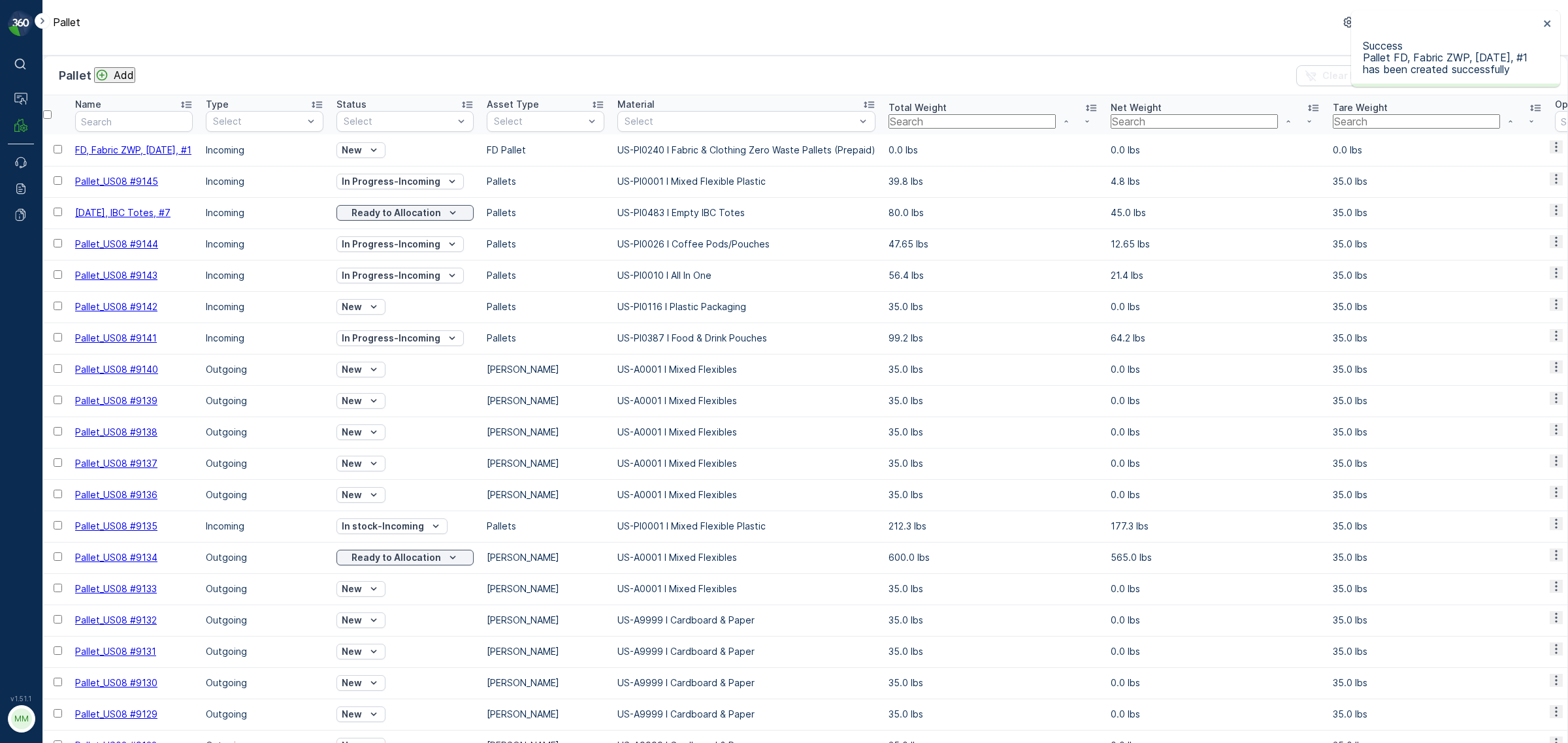
click at [186, 151] on span "FD, Fabric ZWP, [DATE], #1" at bounding box center [133, 150] width 116 height 11
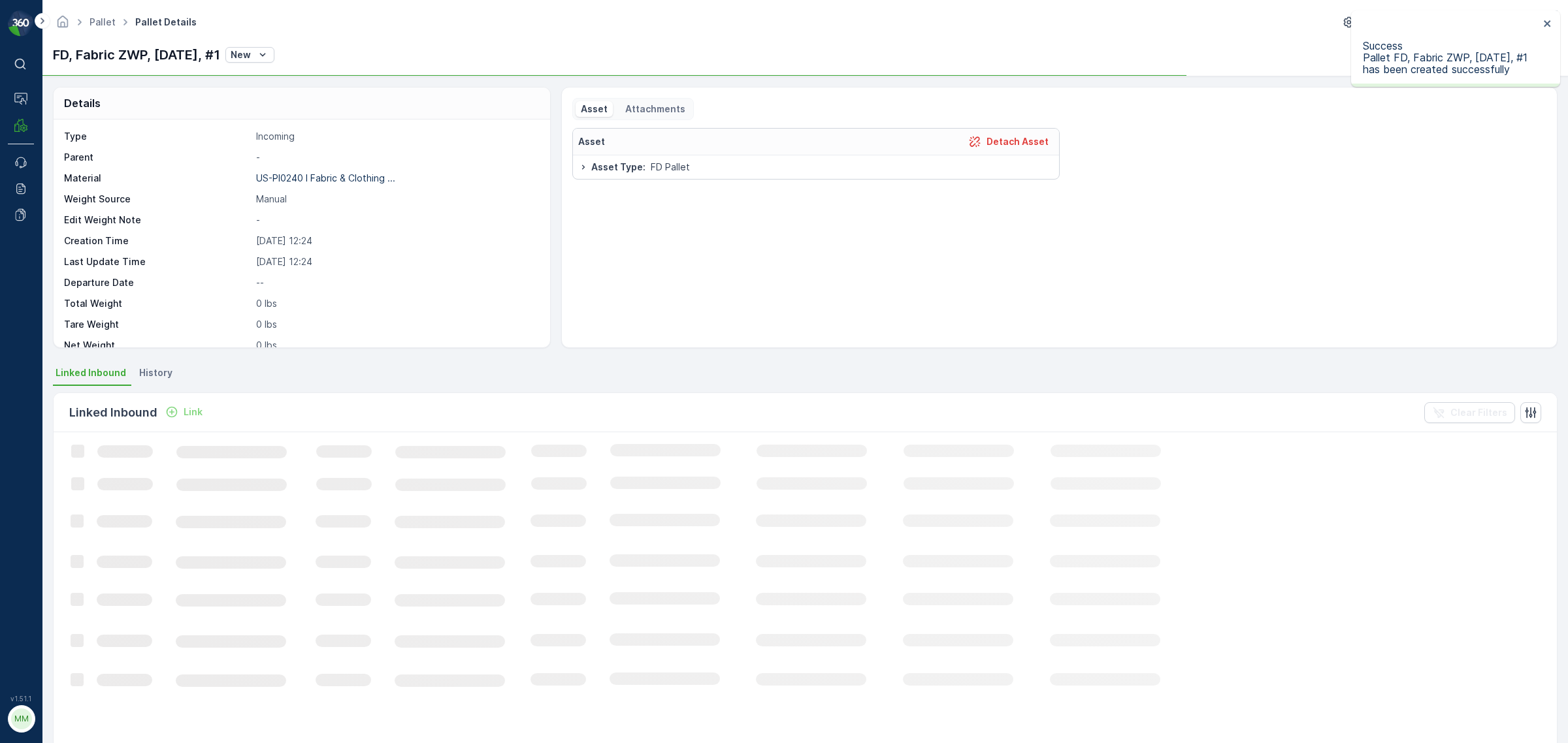
click at [668, 109] on p "Attachments" at bounding box center [654, 109] width 62 height 13
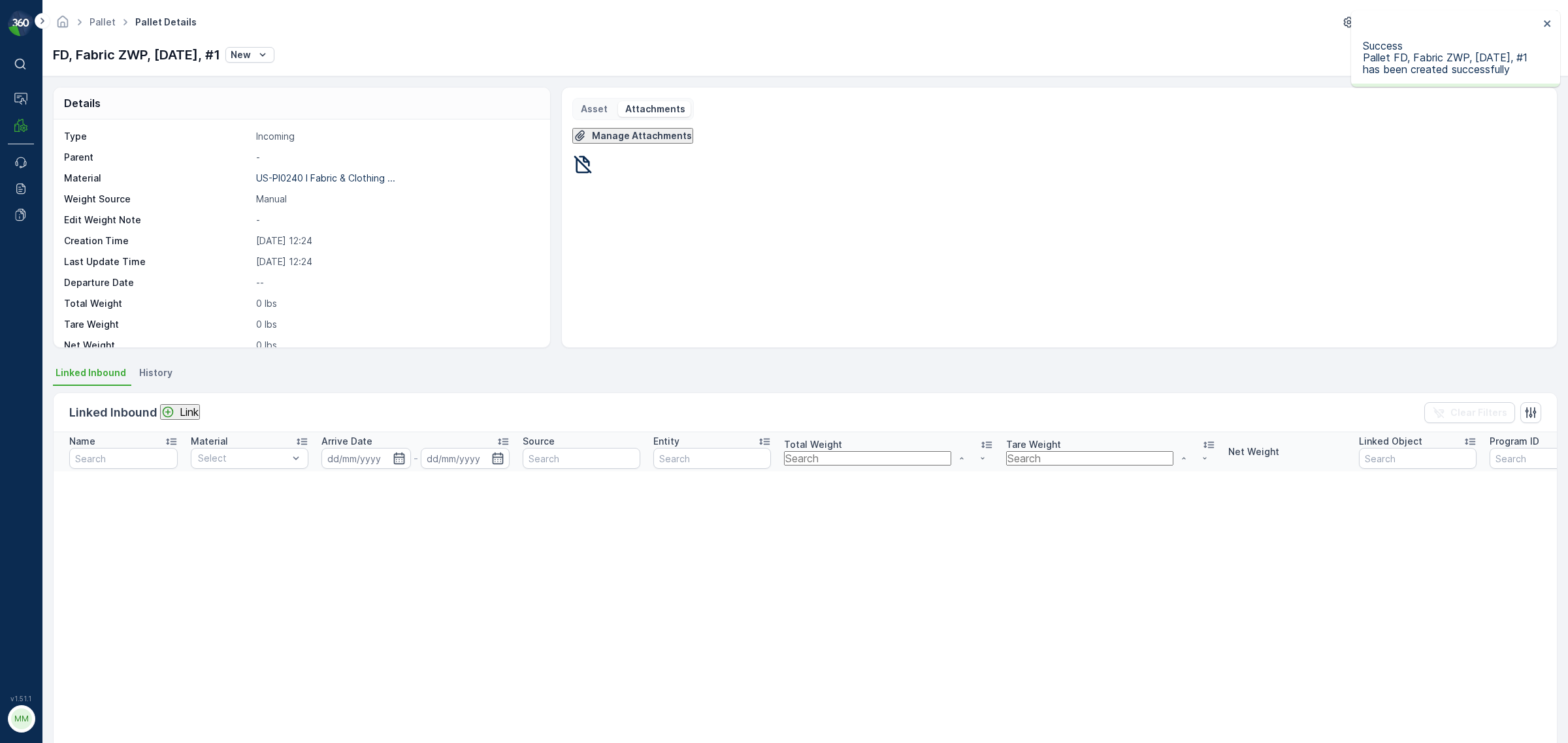
click at [644, 142] on p "Manage Attachments" at bounding box center [642, 135] width 100 height 13
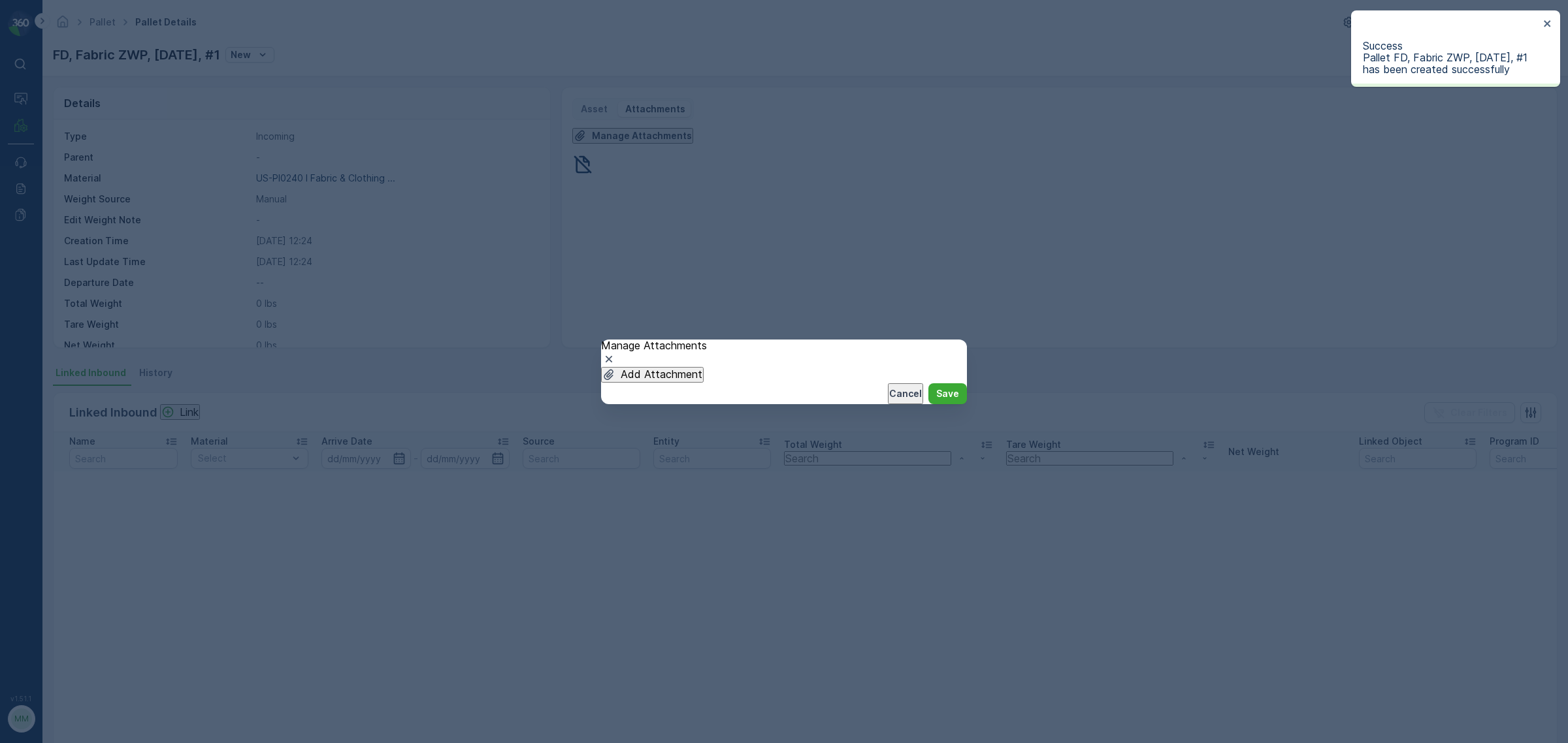
click at [686, 368] on p "Add Attachment" at bounding box center [661, 373] width 82 height 12
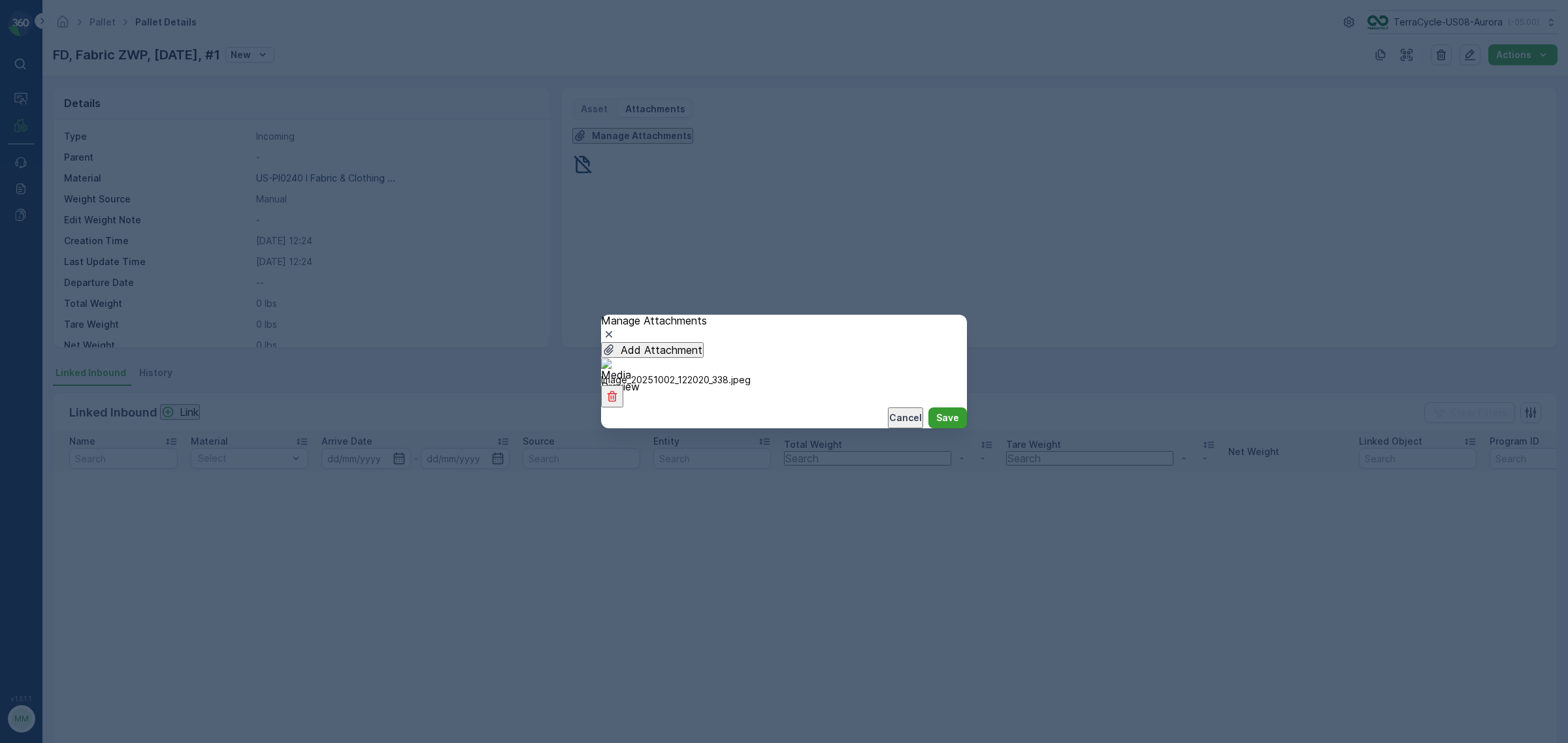
click at [936, 422] on p "Save" at bounding box center [948, 418] width 23 height 13
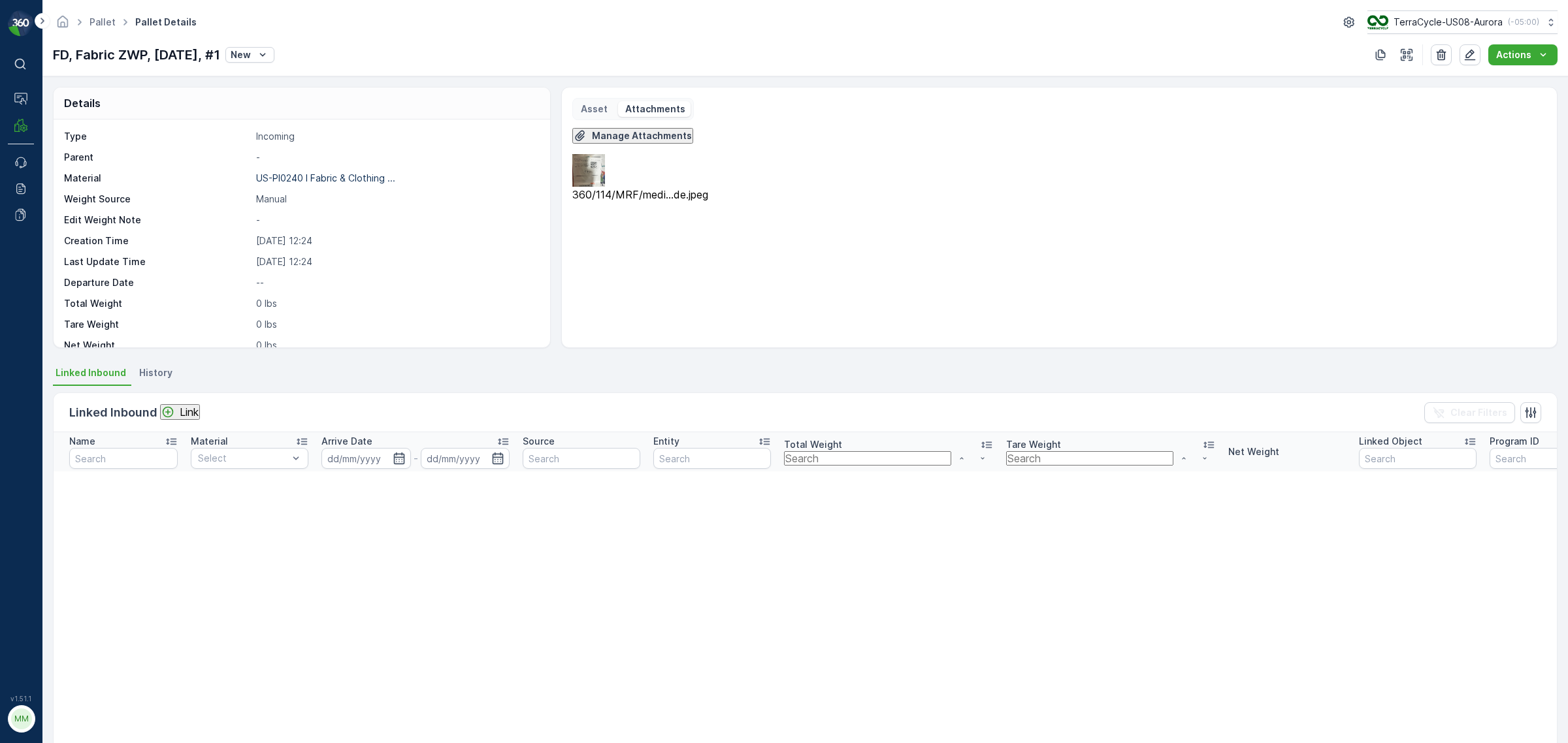
click at [749, 164] on div "360/114/MRF/medi...de.jpeg" at bounding box center [1059, 177] width 974 height 46
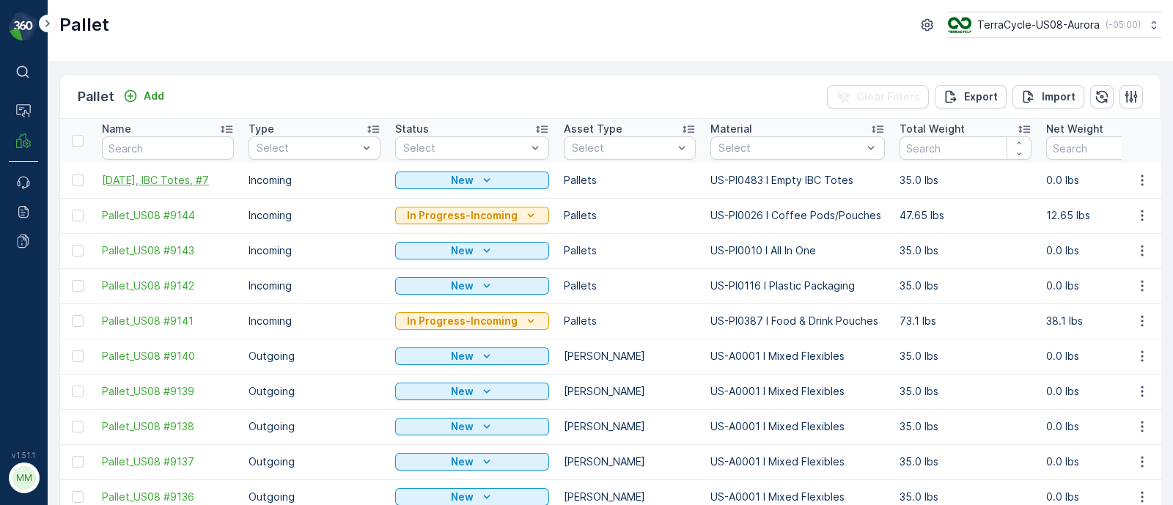
click at [177, 181] on span "[DATE], IBC Totes, #7" at bounding box center [168, 180] width 132 height 15
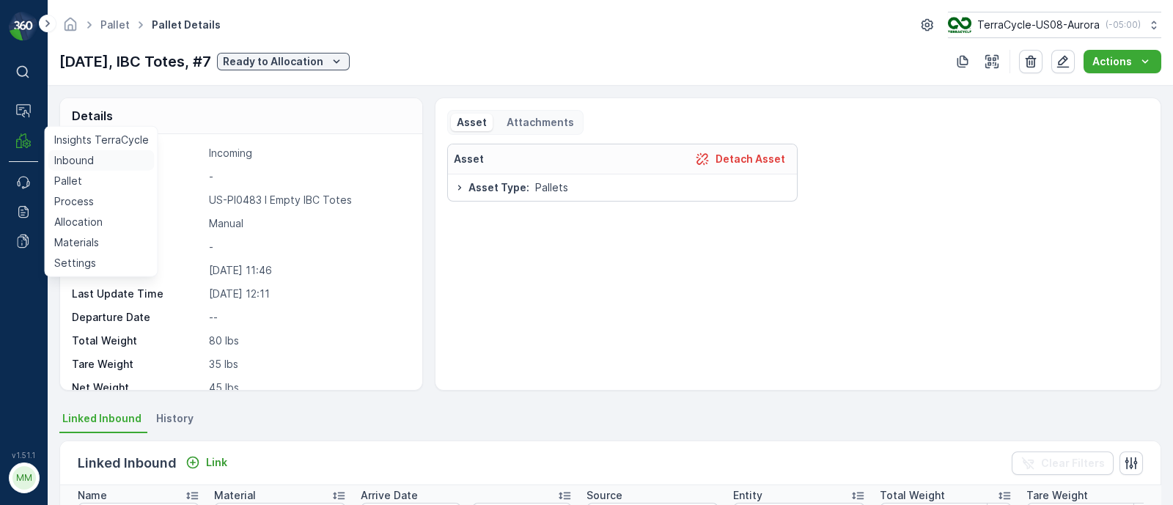
drag, startPoint x: 81, startPoint y: 178, endPoint x: 84, endPoint y: 159, distance: 19.3
click at [81, 178] on link "Pallet" at bounding box center [101, 181] width 106 height 21
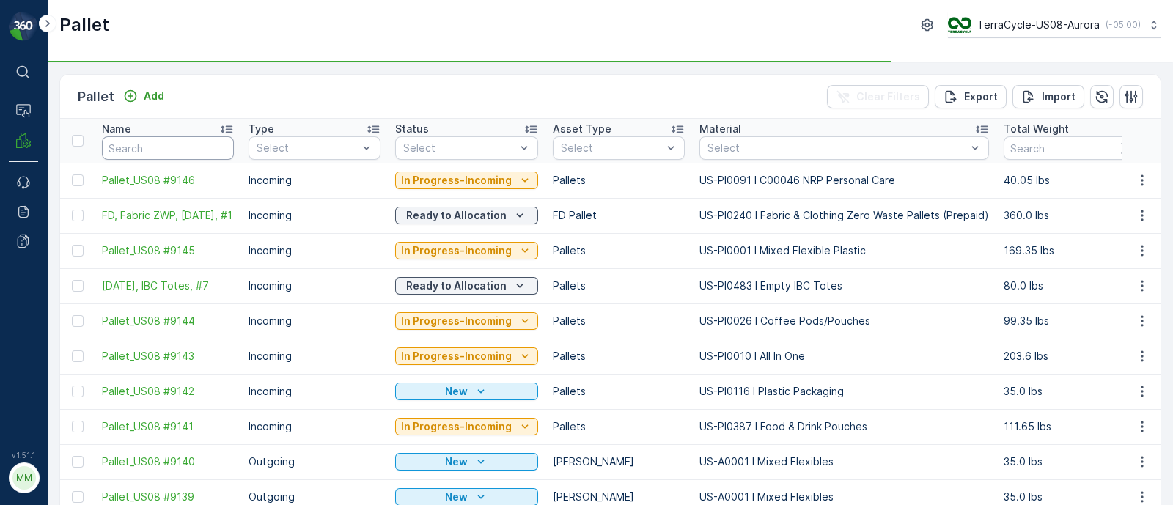
click at [133, 148] on input "text" at bounding box center [168, 147] width 132 height 23
type input "US"
click at [180, 159] on th "Name US" at bounding box center [168, 141] width 147 height 44
click at [183, 153] on input "US" at bounding box center [168, 147] width 132 height 23
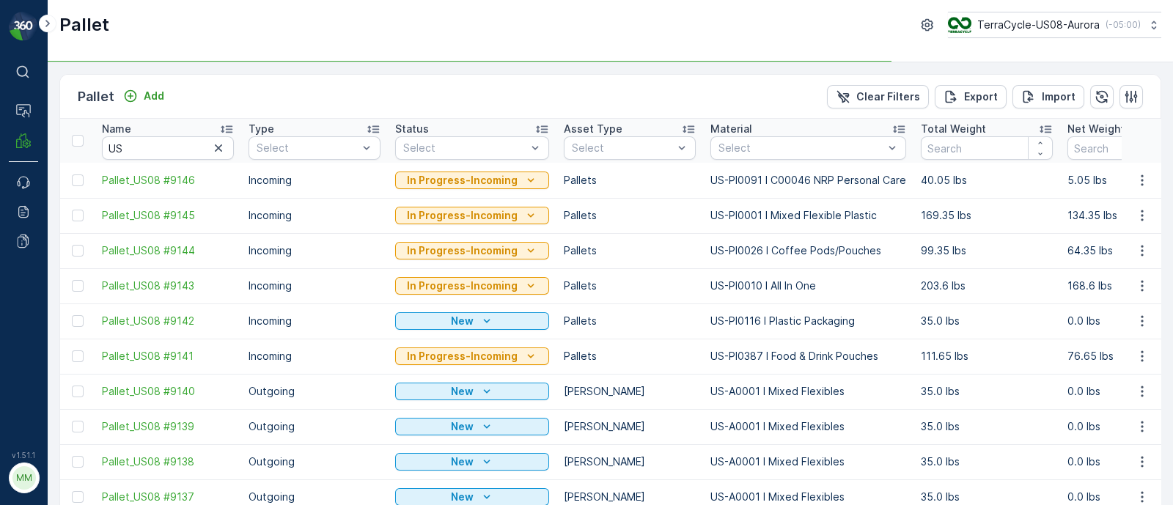
type input "US02"
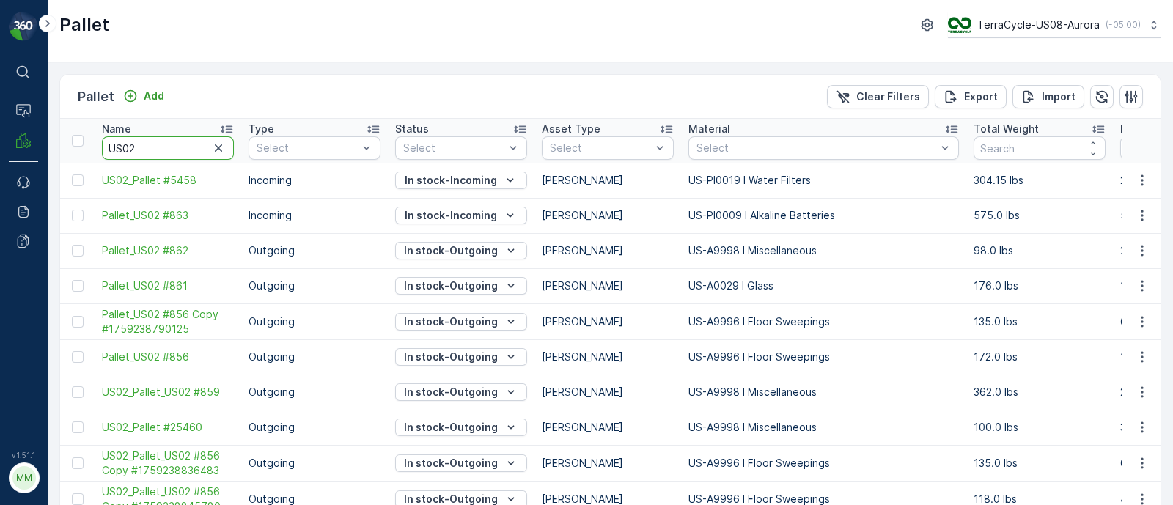
click at [156, 137] on input "US02" at bounding box center [168, 147] width 132 height 23
type input "US02"
click at [169, 147] on input "US02" at bounding box center [168, 147] width 132 height 23
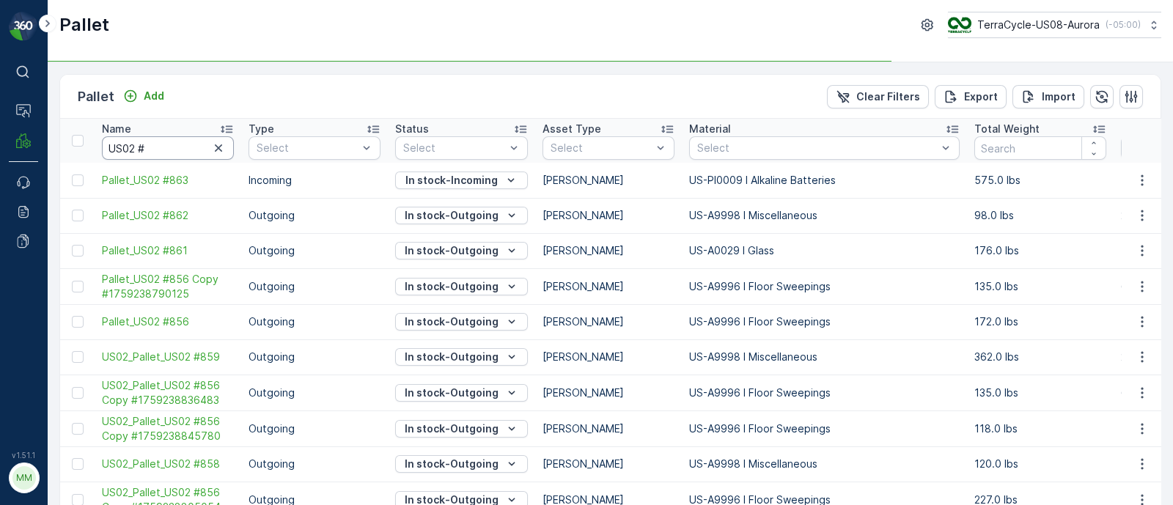
click at [164, 144] on input "US02 #" at bounding box center [168, 147] width 132 height 23
click at [183, 147] on input "US02 #" at bounding box center [168, 147] width 132 height 23
type input "US02 #665"
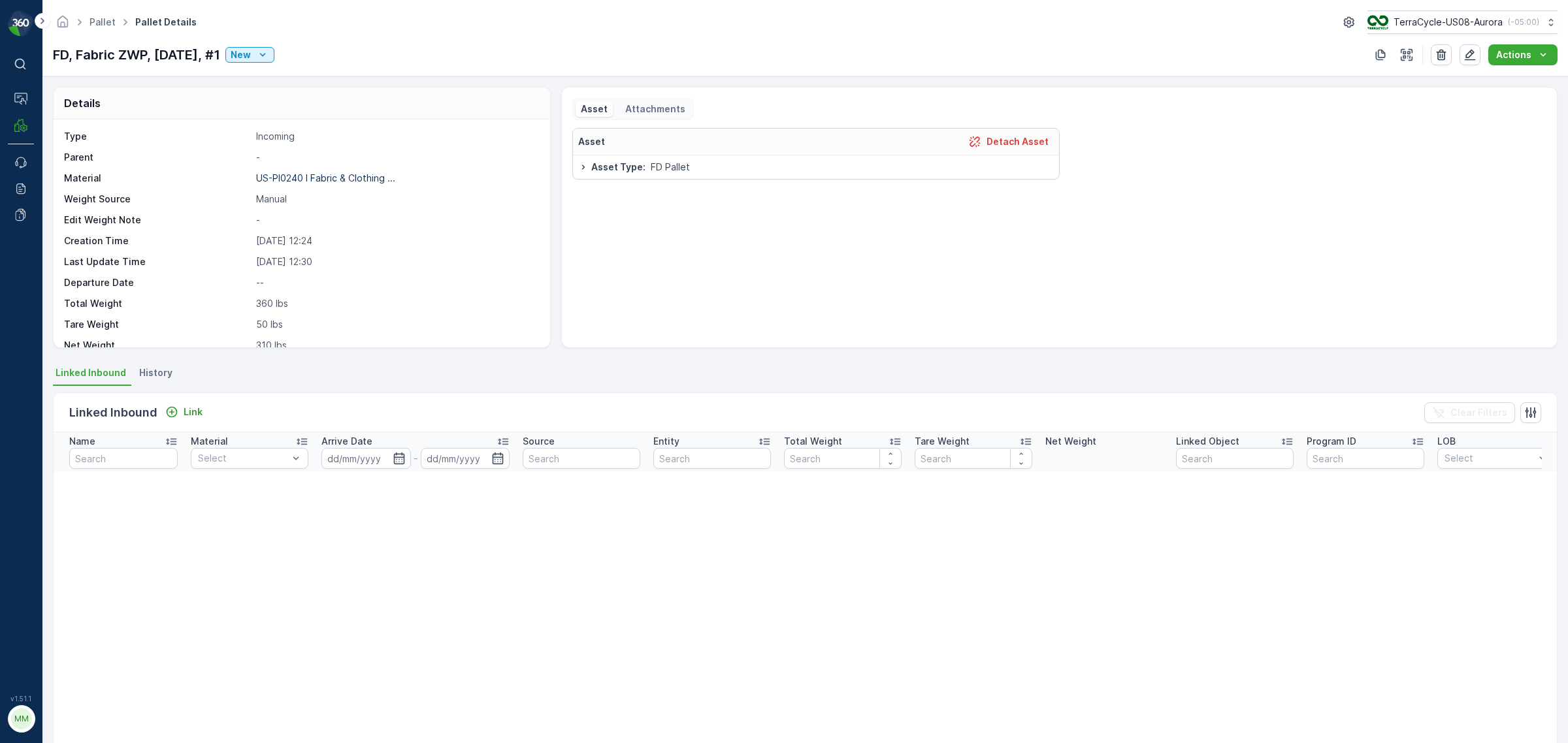
click at [634, 115] on p "Attachments" at bounding box center [654, 109] width 62 height 13
click at [629, 184] on img at bounding box center [628, 179] width 33 height 33
click at [738, 184] on img at bounding box center [751, 179] width 33 height 33
